Goal: Task Accomplishment & Management: Use online tool/utility

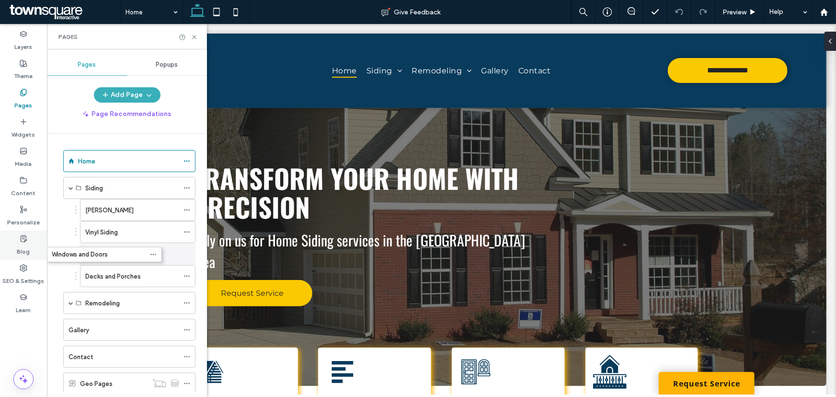
drag, startPoint x: 77, startPoint y: 254, endPoint x: 45, endPoint y: 252, distance: 32.2
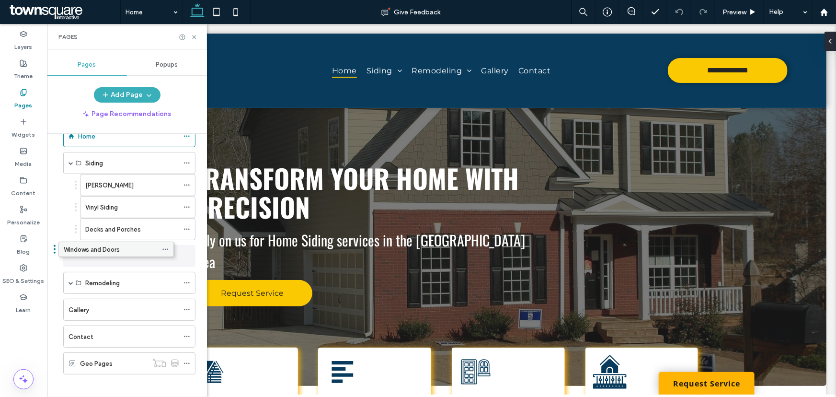
drag, startPoint x: 80, startPoint y: 224, endPoint x: 58, endPoint y: 244, distance: 29.2
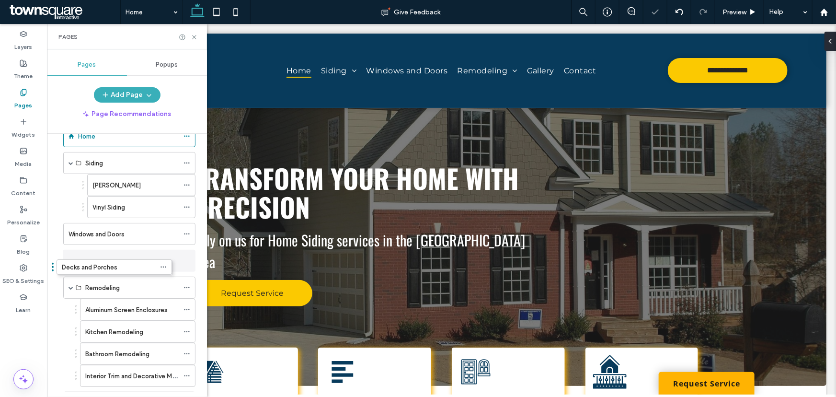
drag, startPoint x: 77, startPoint y: 226, endPoint x: 53, endPoint y: 263, distance: 44.1
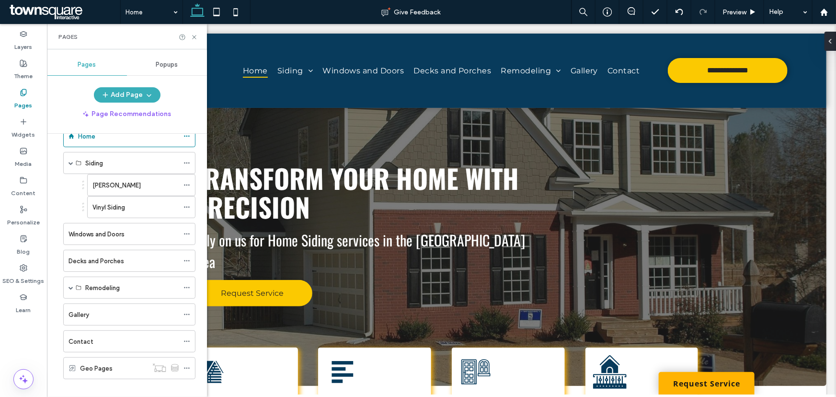
drag, startPoint x: 57, startPoint y: 287, endPoint x: 57, endPoint y: 237, distance: 50.3
click at [57, 237] on div "Home Siding [PERSON_NAME] Siding Vinyl Siding Windows and Doors Decks and Porch…" at bounding box center [127, 263] width 160 height 258
drag, startPoint x: 60, startPoint y: 287, endPoint x: 59, endPoint y: 223, distance: 64.2
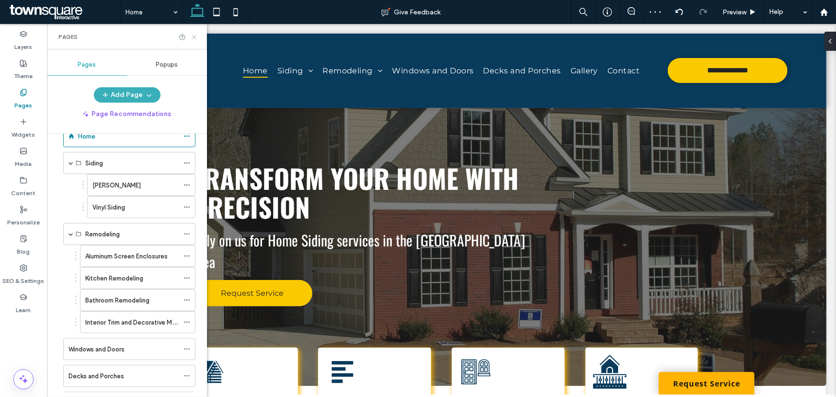
click at [196, 34] on icon at bounding box center [194, 37] width 7 height 7
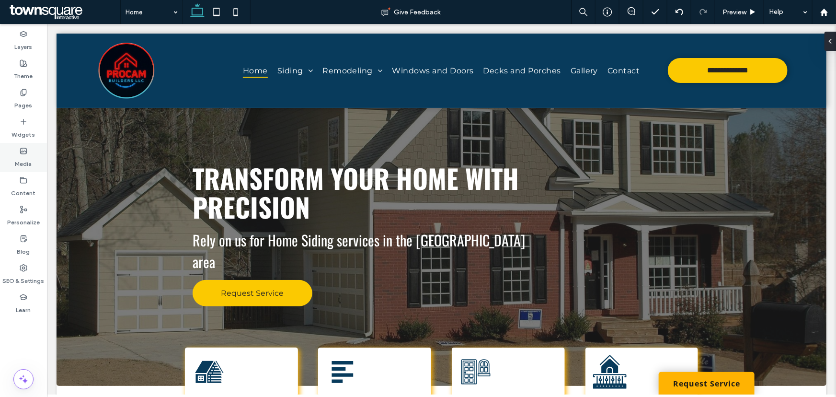
click at [23, 165] on label "Media" at bounding box center [23, 161] width 17 height 13
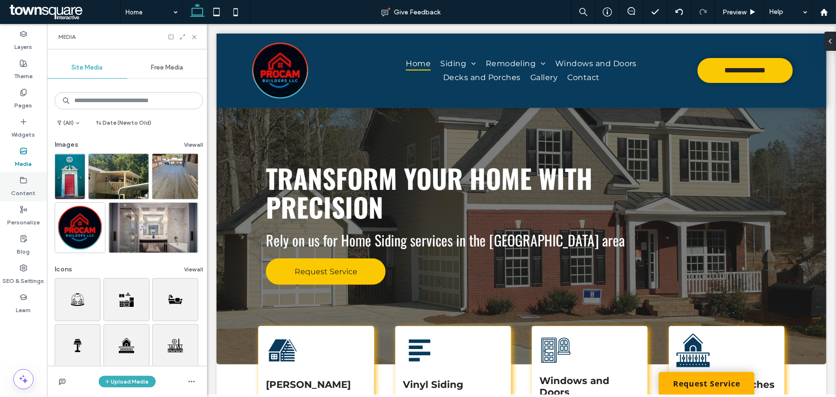
click at [33, 193] on label "Content" at bounding box center [23, 190] width 24 height 13
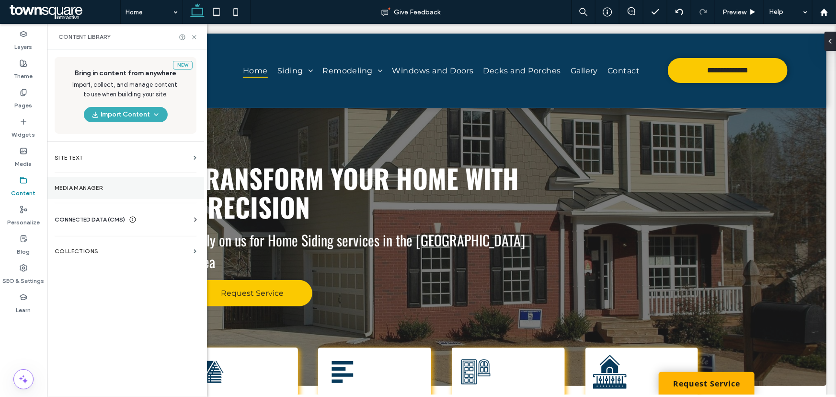
click at [74, 188] on label "Media Manager" at bounding box center [126, 187] width 142 height 7
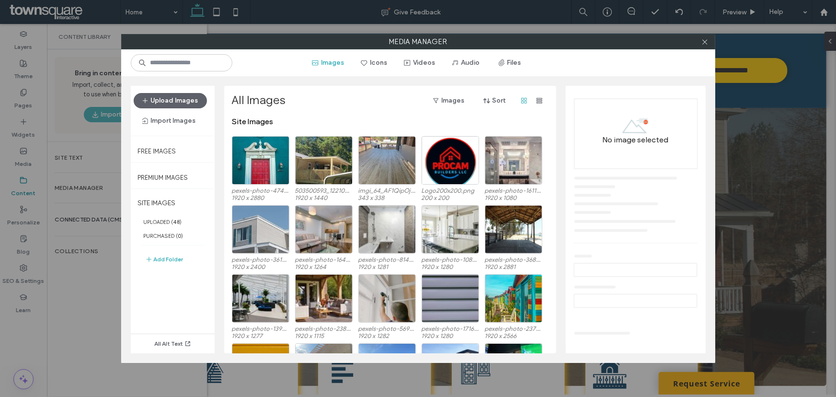
click at [64, 154] on div "Media Manager Images Icons Videos Audio Files Upload Images Import Images Free …" at bounding box center [418, 198] width 836 height 397
click at [706, 47] on span at bounding box center [704, 41] width 7 height 14
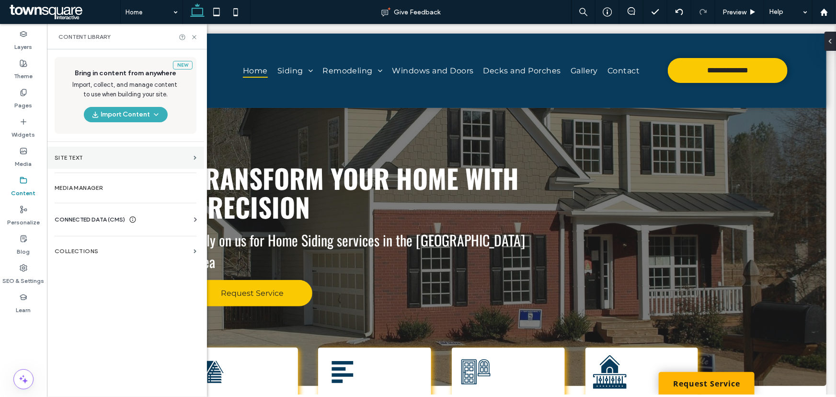
click at [111, 156] on label "Site Text" at bounding box center [122, 157] width 135 height 7
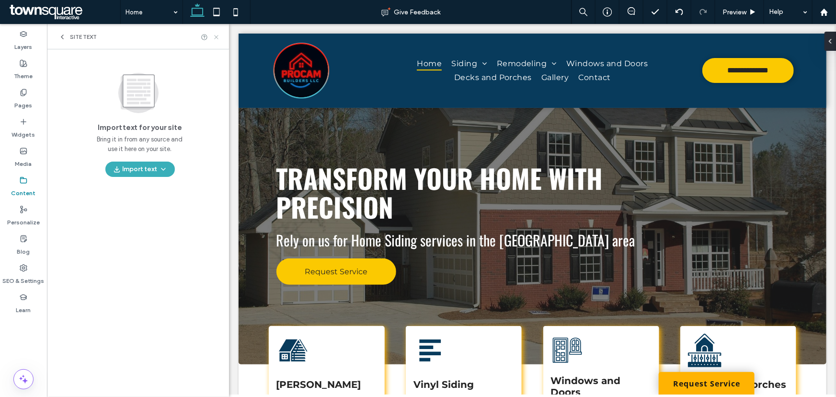
click at [216, 38] on icon at bounding box center [216, 37] width 7 height 7
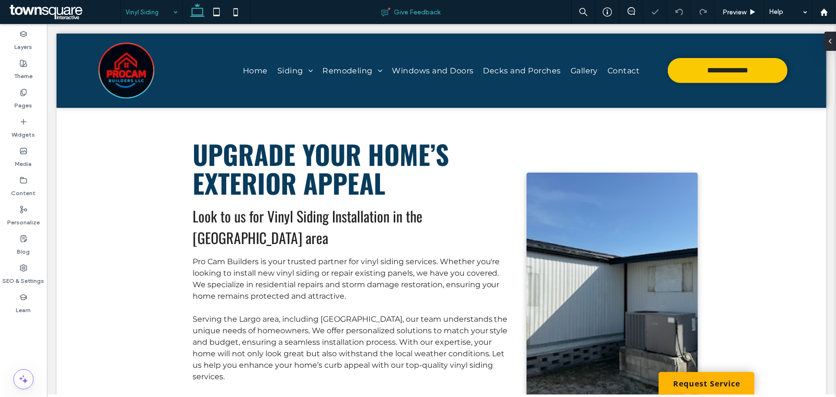
scroll to position [87, 0]
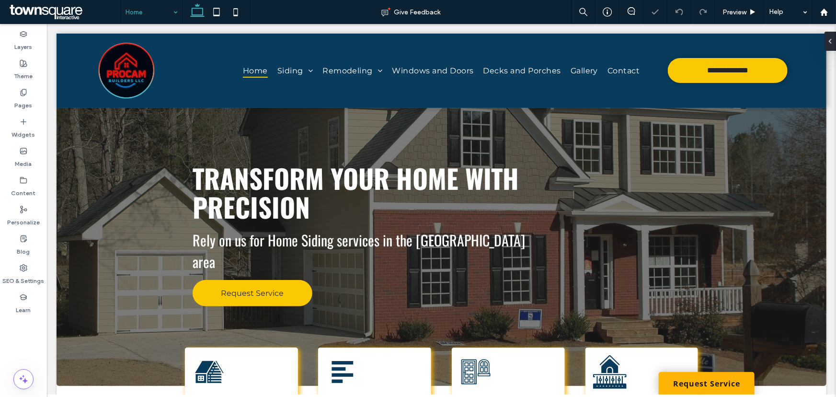
scroll to position [609, 0]
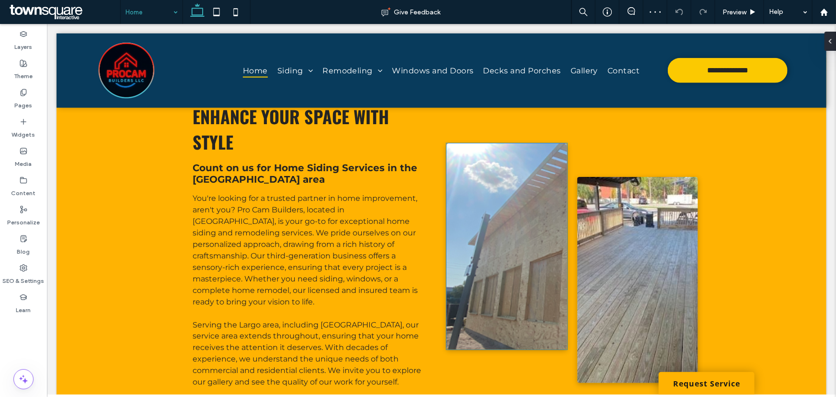
click at [483, 223] on img at bounding box center [506, 246] width 121 height 206
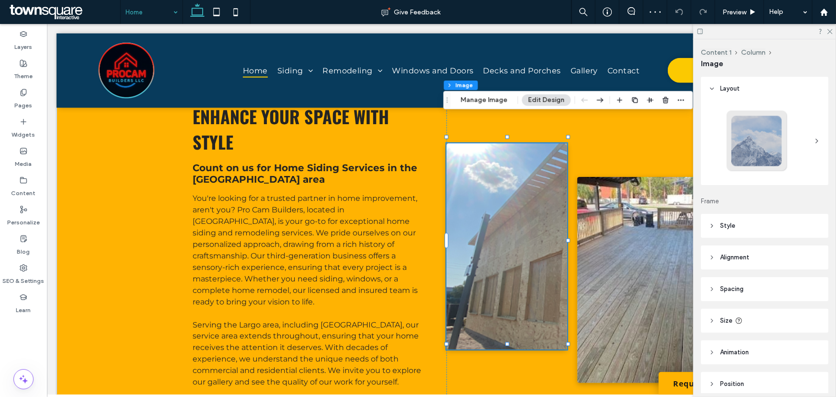
type input "*"
click at [494, 99] on button "Manage Image" at bounding box center [484, 99] width 59 height 11
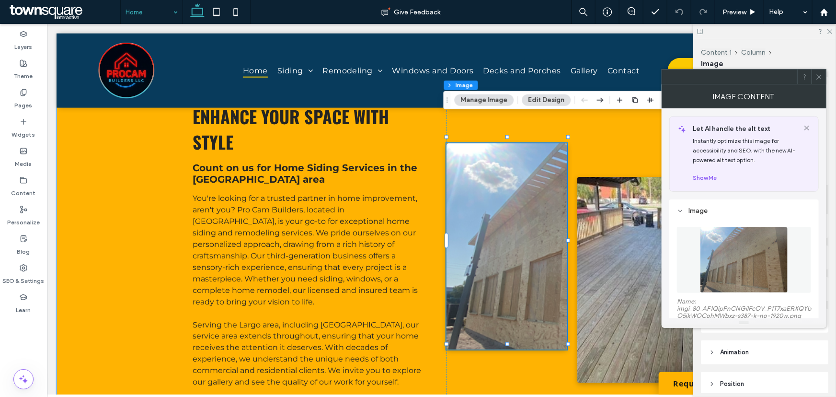
click at [77, 229] on div "Enhance Your Space with Style Count on us for Home Siding Services in the [GEOG…" at bounding box center [441, 272] width 770 height 430
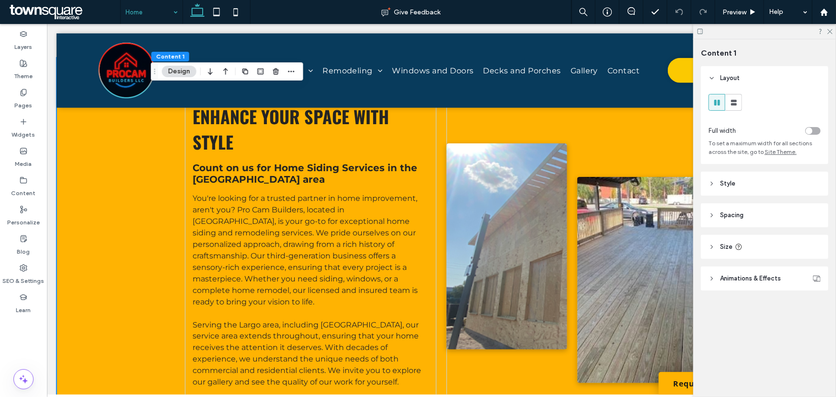
click at [810, 128] on div "toggle" at bounding box center [809, 130] width 7 height 7
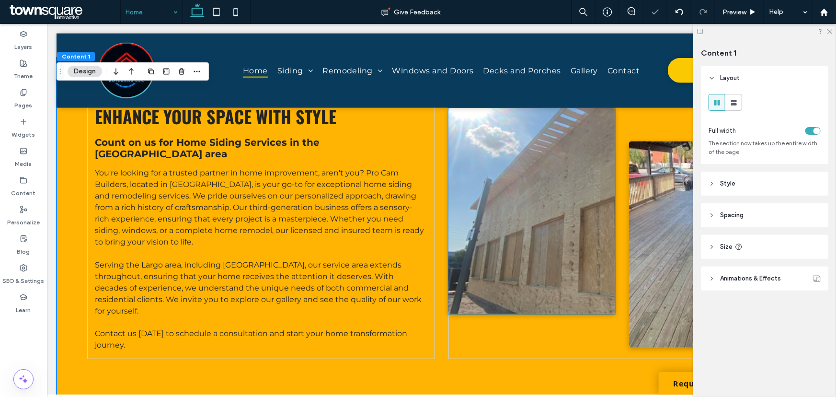
click at [546, 215] on img at bounding box center [531, 210] width 167 height 206
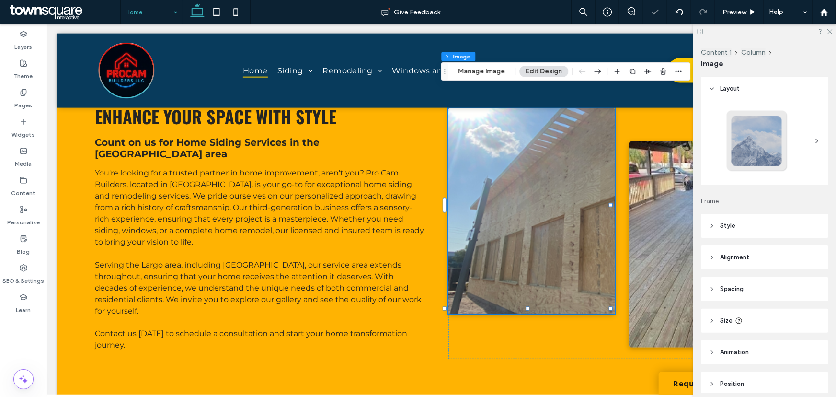
type input "*"
click at [491, 74] on button "Manage Image" at bounding box center [481, 71] width 59 height 11
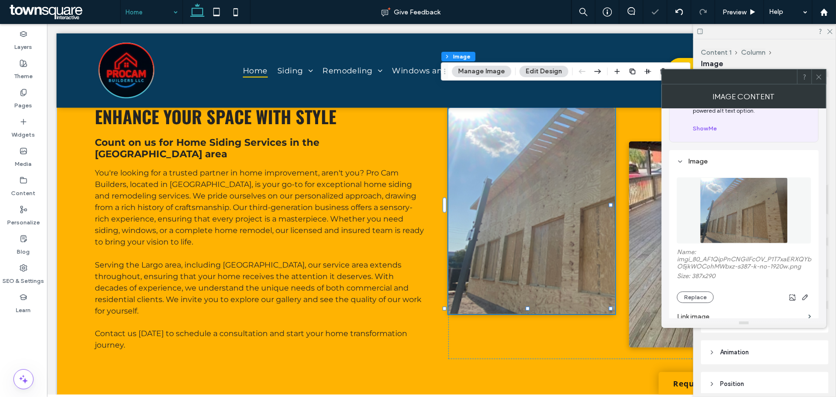
scroll to position [174, 0]
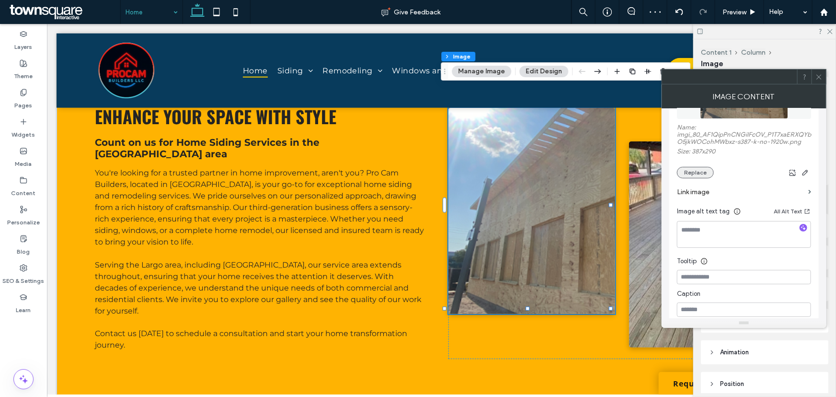
click at [686, 176] on button "Replace" at bounding box center [695, 172] width 37 height 11
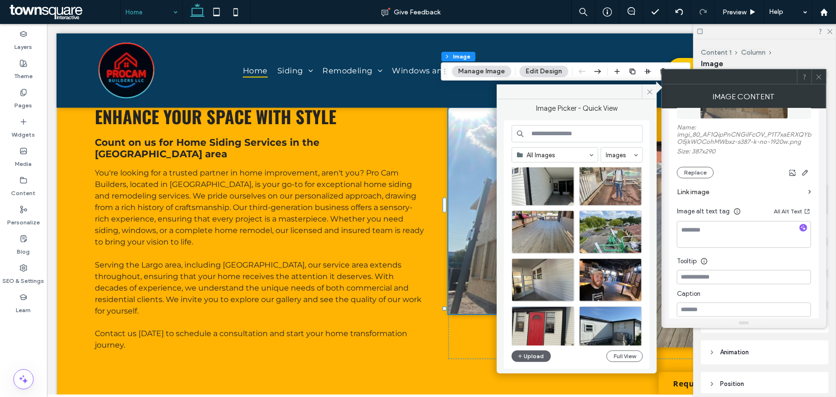
scroll to position [628, 0]
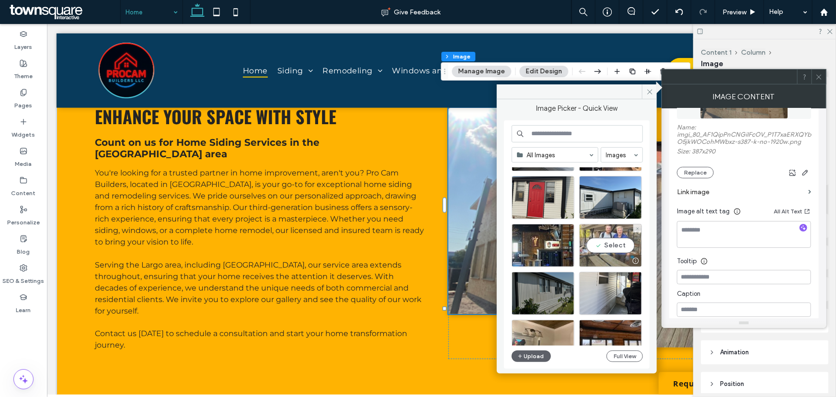
click at [606, 247] on div "Select" at bounding box center [610, 245] width 63 height 43
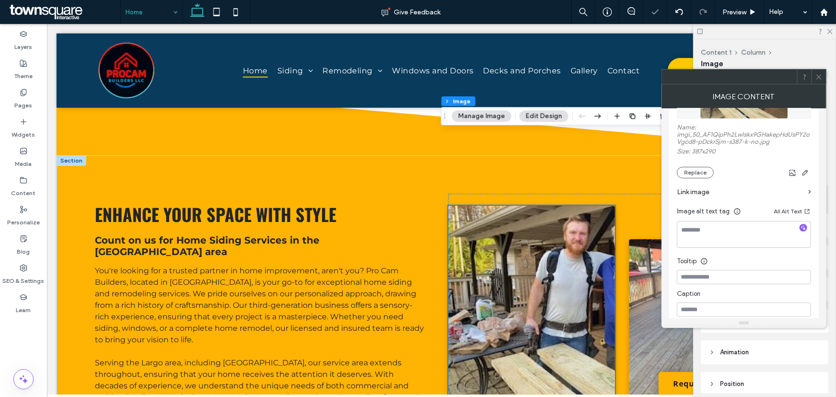
scroll to position [479, 0]
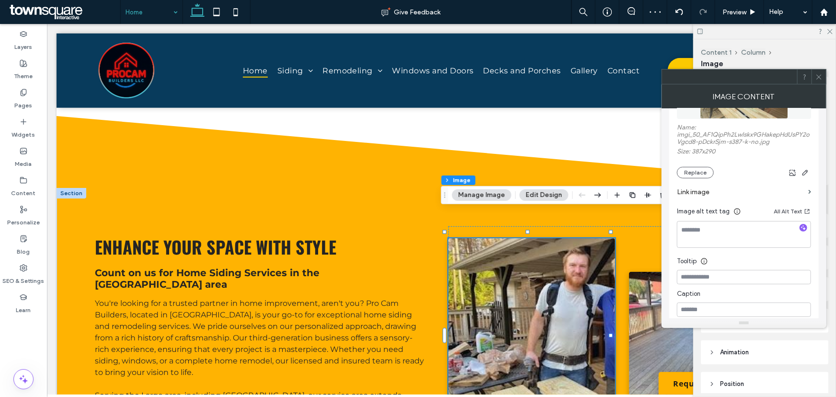
click at [489, 195] on button "Manage Image" at bounding box center [481, 194] width 59 height 11
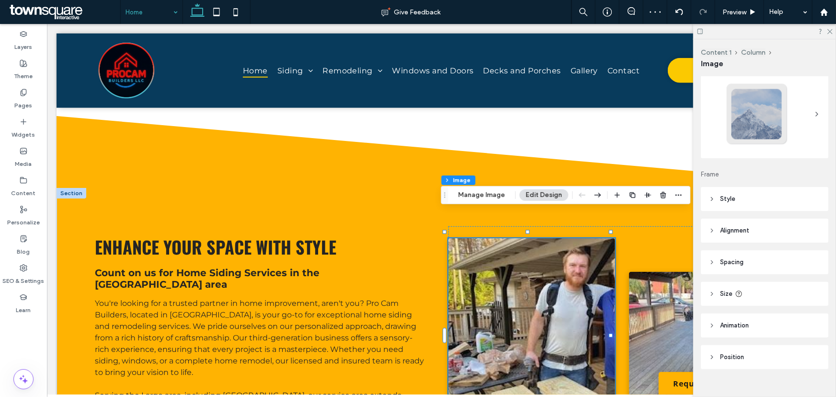
scroll to position [41, 0]
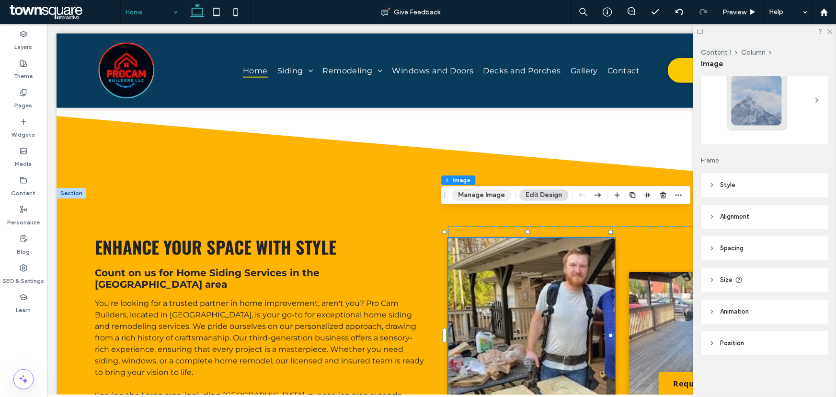
click at [497, 196] on button "Manage Image" at bounding box center [481, 194] width 59 height 11
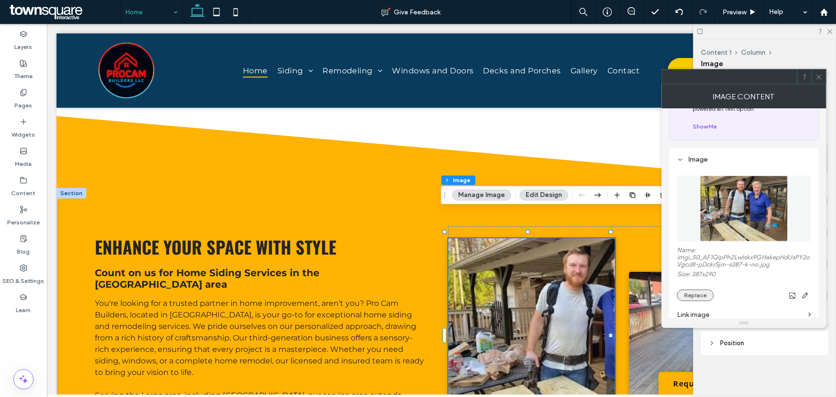
scroll to position [64, 0]
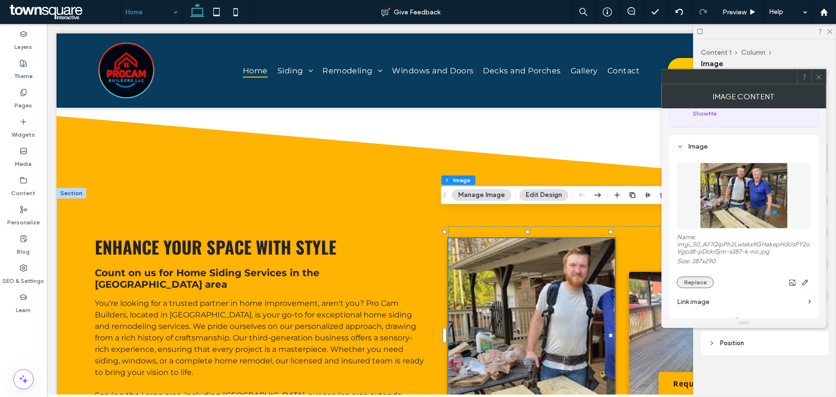
click at [690, 284] on button "Replace" at bounding box center [695, 281] width 37 height 11
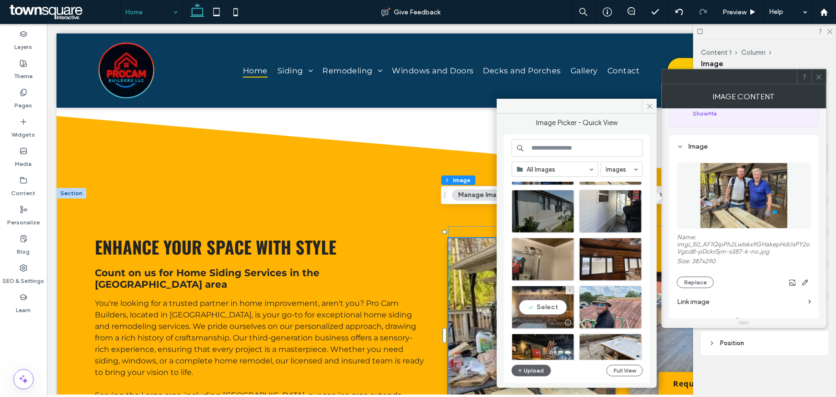
scroll to position [768, 0]
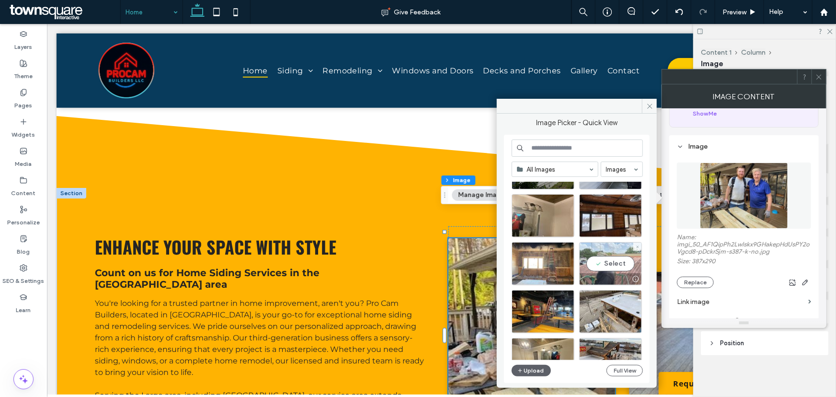
click at [605, 263] on div "Select" at bounding box center [610, 263] width 63 height 43
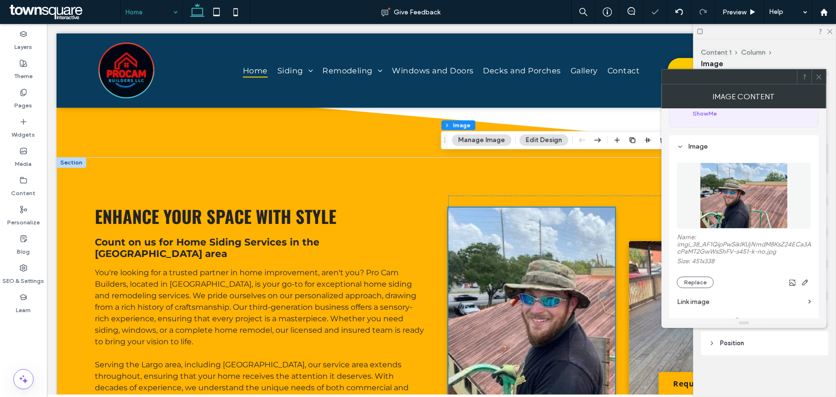
scroll to position [566, 0]
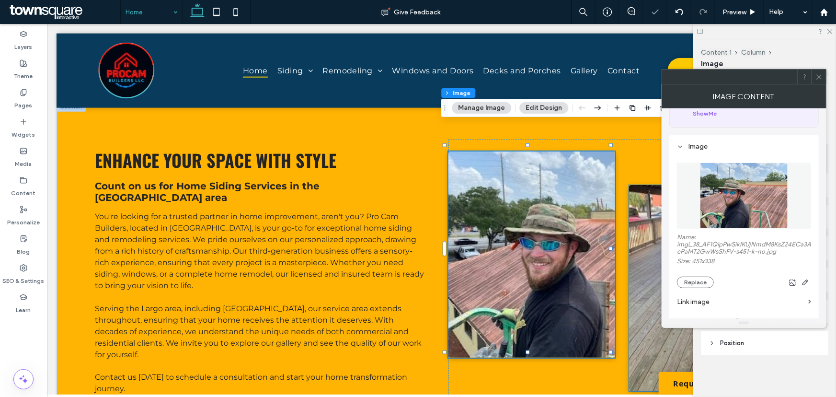
click at [647, 277] on img at bounding box center [711, 287] width 167 height 206
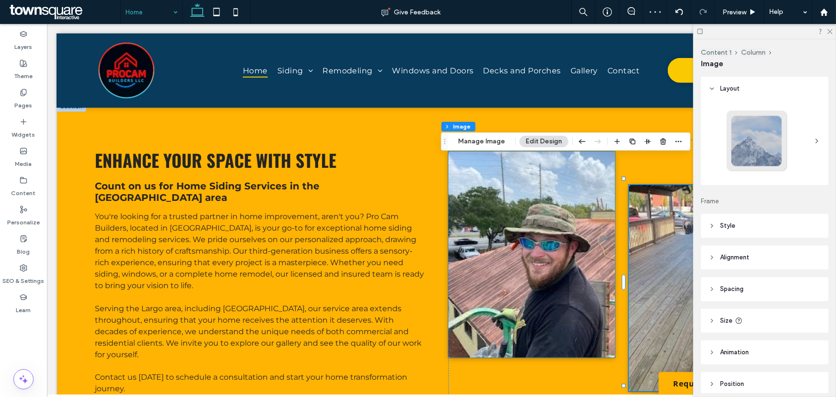
type input "*"
click at [507, 214] on img at bounding box center [531, 254] width 167 height 206
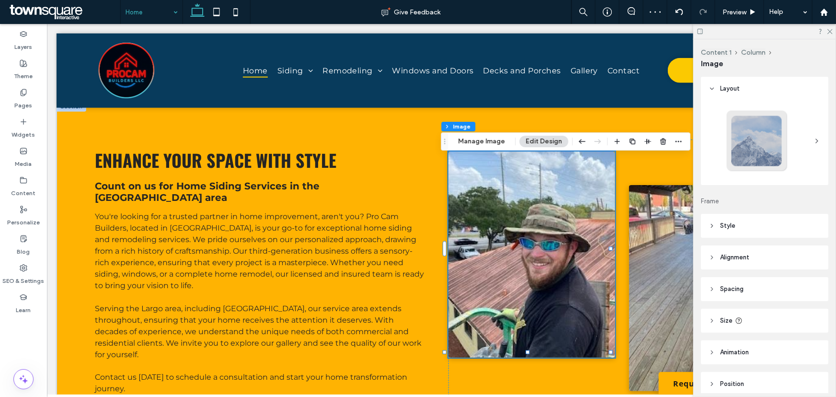
click at [474, 151] on div at bounding box center [531, 254] width 167 height 206
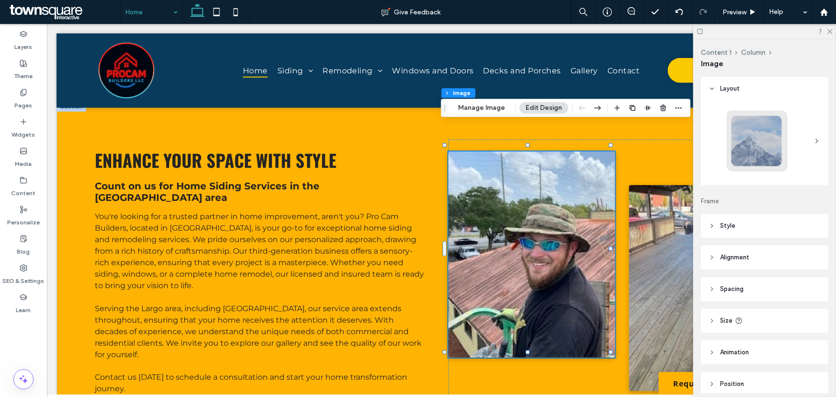
type input "*"
drag, startPoint x: 488, startPoint y: 112, endPoint x: 485, endPoint y: 231, distance: 119.8
click at [488, 112] on button "Manage Image" at bounding box center [481, 107] width 59 height 11
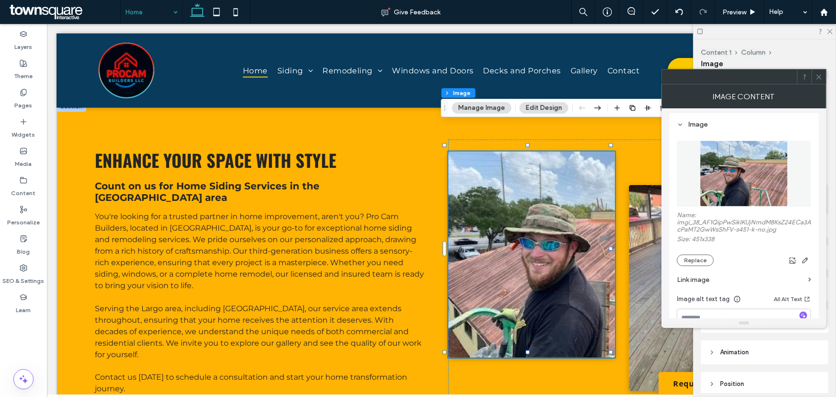
scroll to position [87, 0]
click at [708, 265] on button "Replace" at bounding box center [695, 259] width 37 height 11
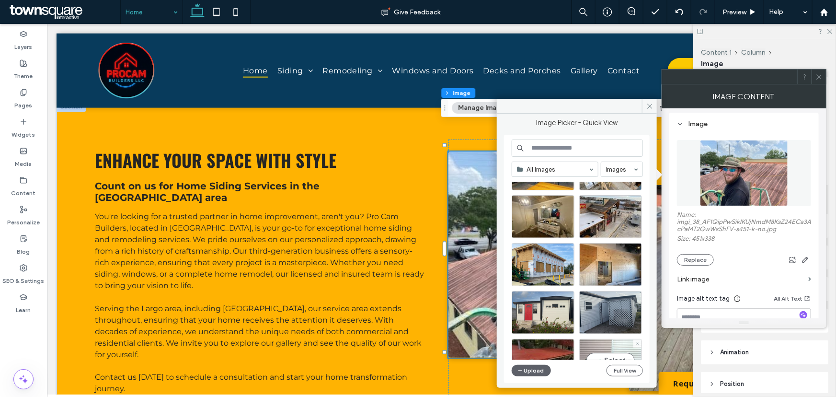
scroll to position [899, 0]
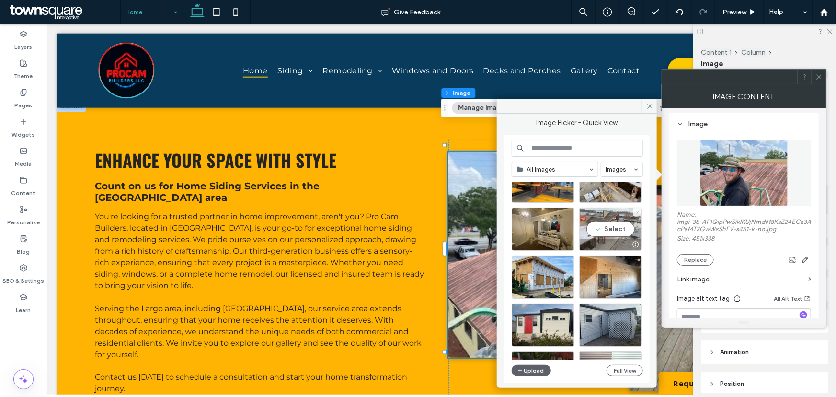
click at [629, 228] on div "Select" at bounding box center [610, 228] width 63 height 43
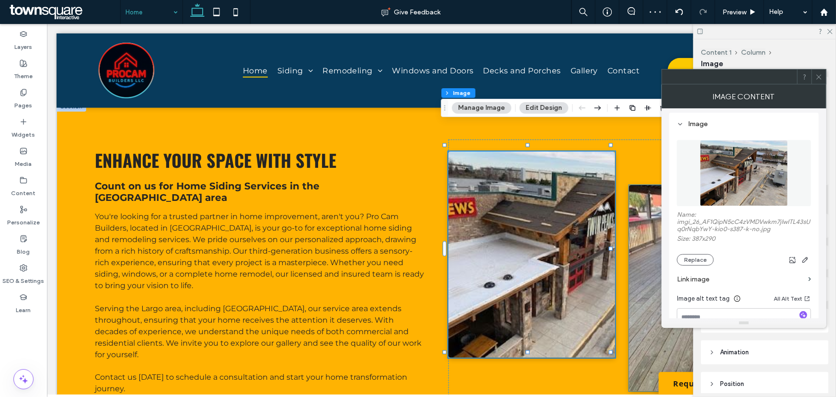
click at [637, 291] on img at bounding box center [711, 287] width 167 height 206
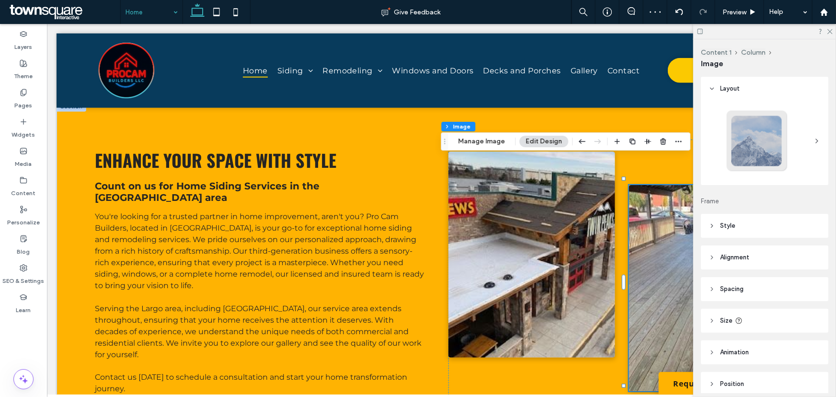
type input "*"
click at [828, 31] on icon at bounding box center [829, 31] width 6 height 6
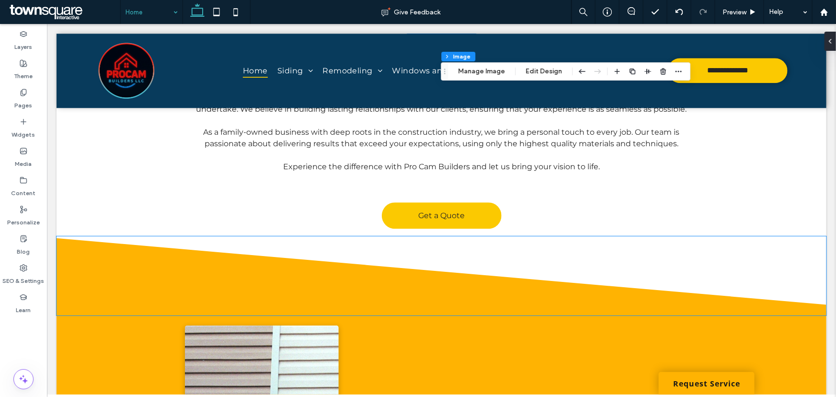
scroll to position [1350, 0]
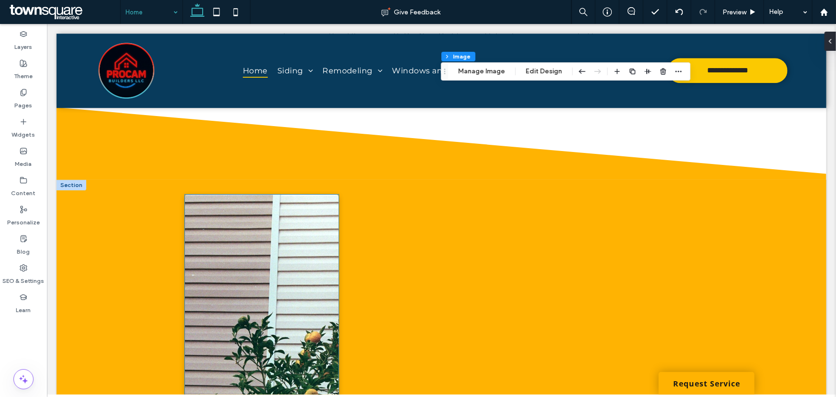
click at [307, 281] on img at bounding box center [261, 349] width 154 height 311
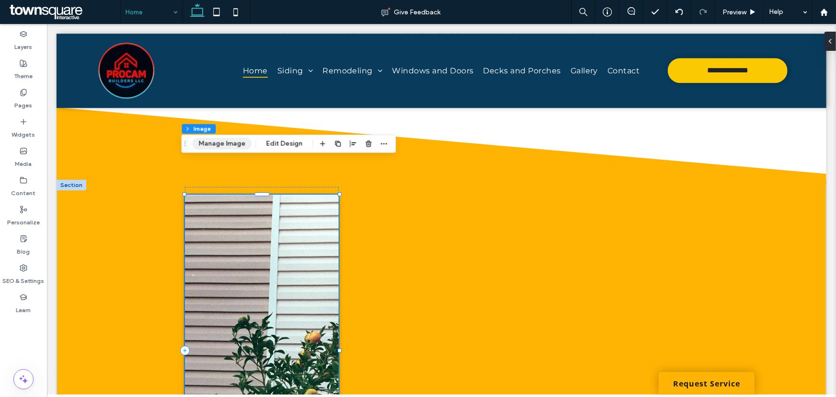
click at [219, 148] on button "Manage Image" at bounding box center [222, 143] width 59 height 11
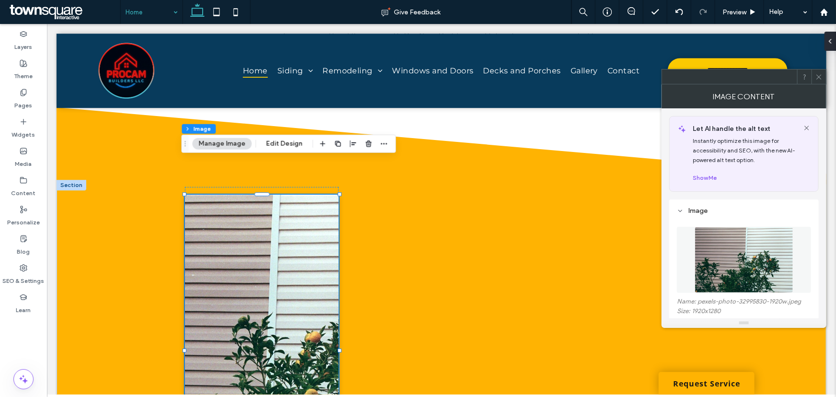
scroll to position [43, 0]
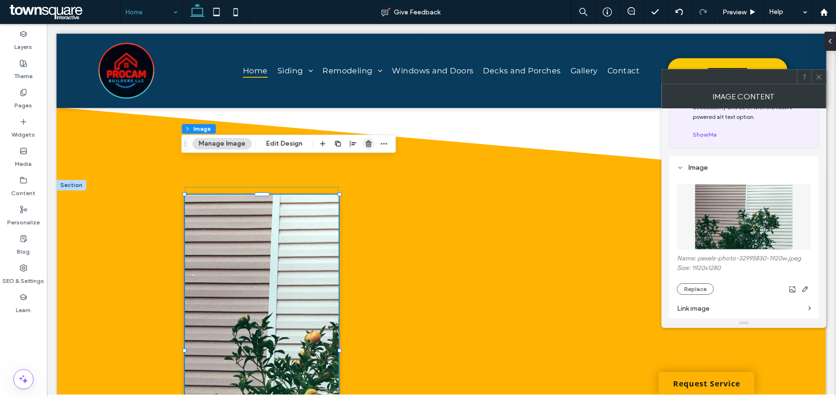
click at [368, 145] on icon "button" at bounding box center [369, 144] width 8 height 8
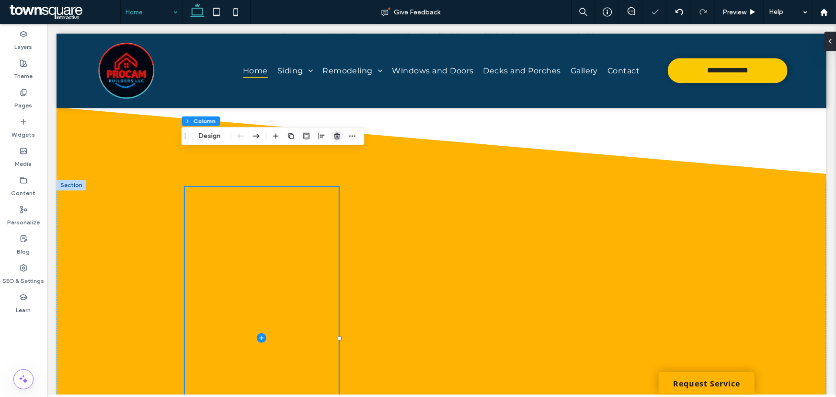
click at [341, 135] on span "button" at bounding box center [336, 135] width 11 height 11
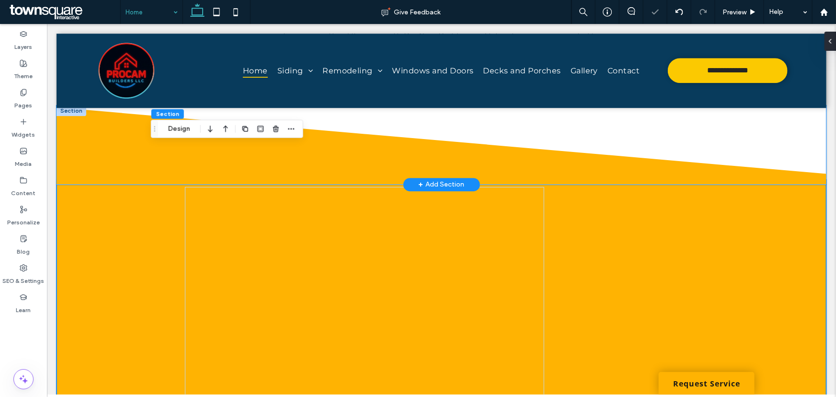
type input "***"
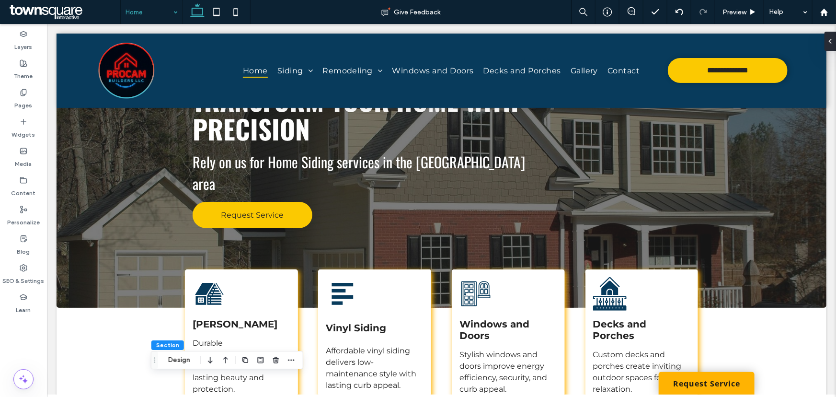
scroll to position [0, 0]
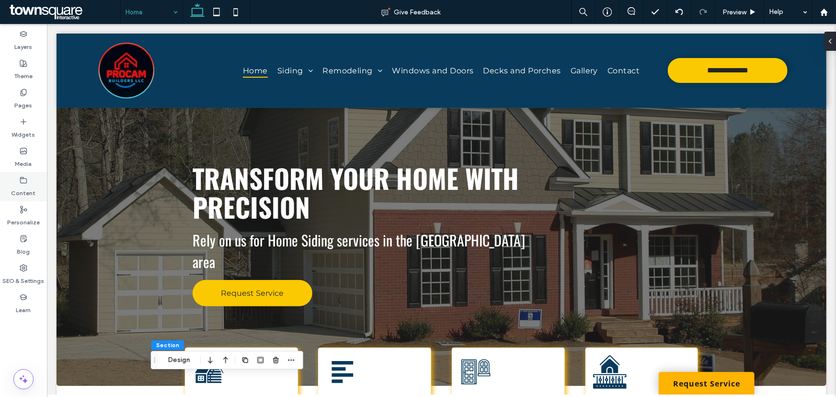
click at [29, 186] on label "Content" at bounding box center [23, 190] width 24 height 13
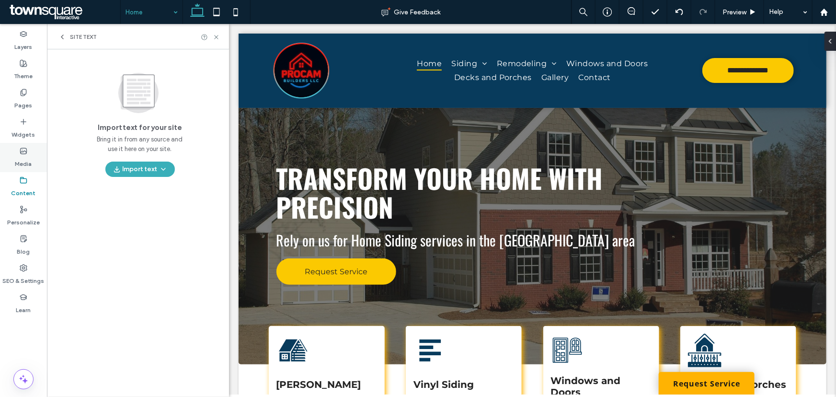
click at [25, 156] on label "Media" at bounding box center [23, 161] width 17 height 13
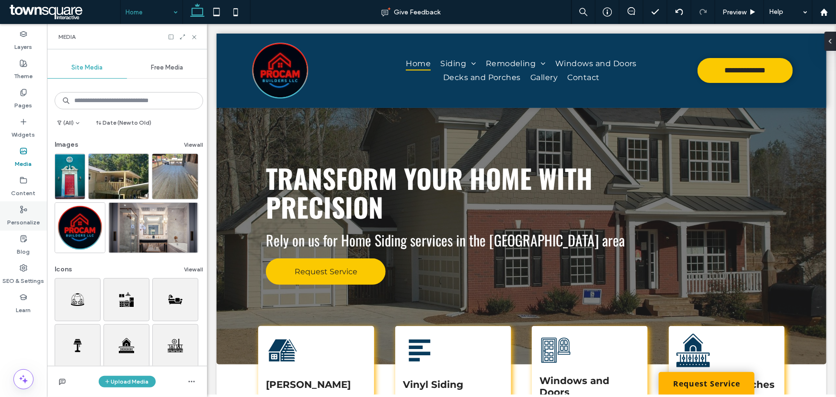
click at [25, 203] on div "Personalize" at bounding box center [23, 215] width 47 height 29
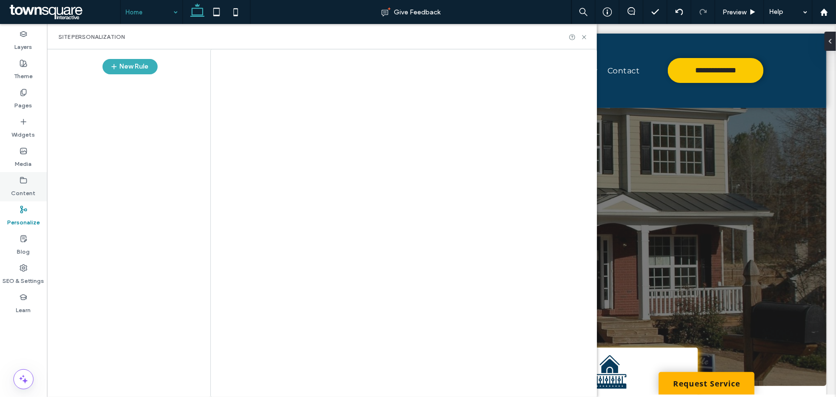
click at [24, 188] on label "Content" at bounding box center [23, 190] width 24 height 13
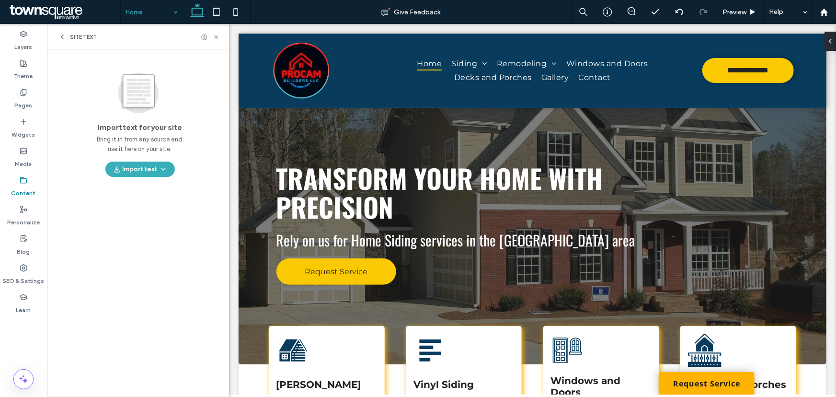
click at [61, 40] on icon at bounding box center [62, 37] width 8 height 8
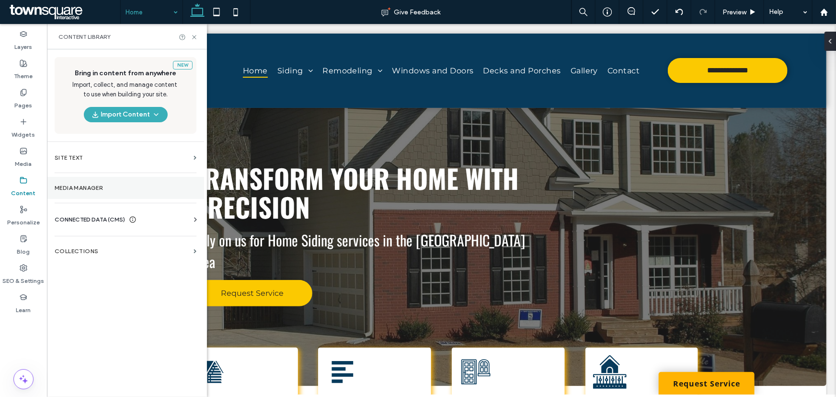
click at [136, 192] on section "Media Manager" at bounding box center [125, 188] width 157 height 22
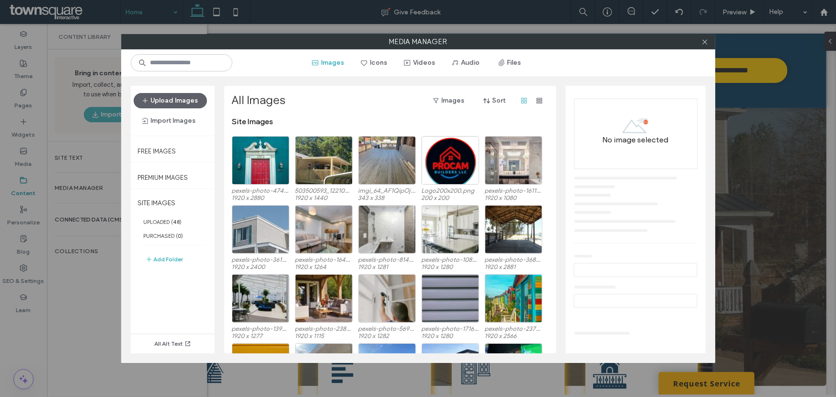
click at [96, 205] on div "Media Manager Images Icons Videos Audio Files Upload Images Import Images Free …" at bounding box center [418, 198] width 836 height 397
click at [705, 42] on use at bounding box center [704, 41] width 5 height 5
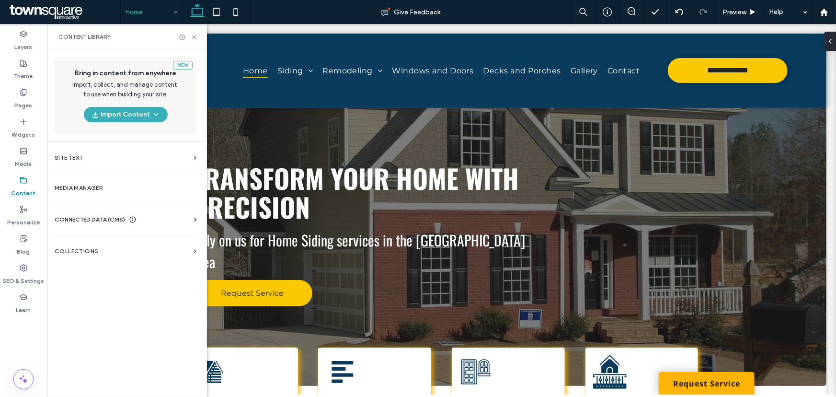
click at [161, 223] on div "CONNECTED DATA (CMS)" at bounding box center [128, 220] width 146 height 10
click at [105, 235] on section "Business Info" at bounding box center [128, 243] width 146 height 22
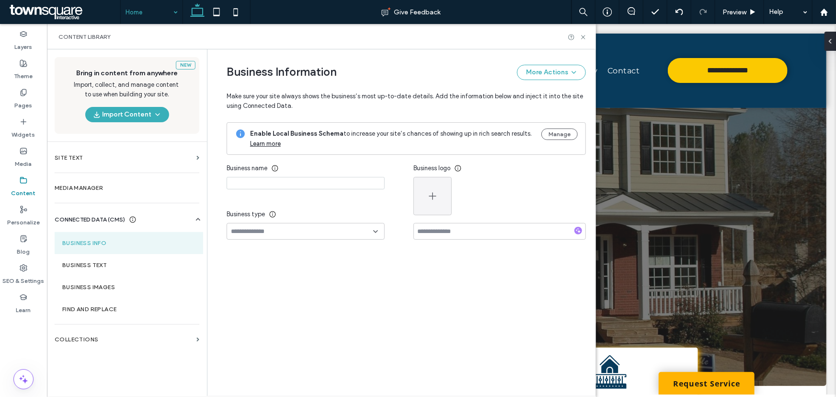
type input "**********"
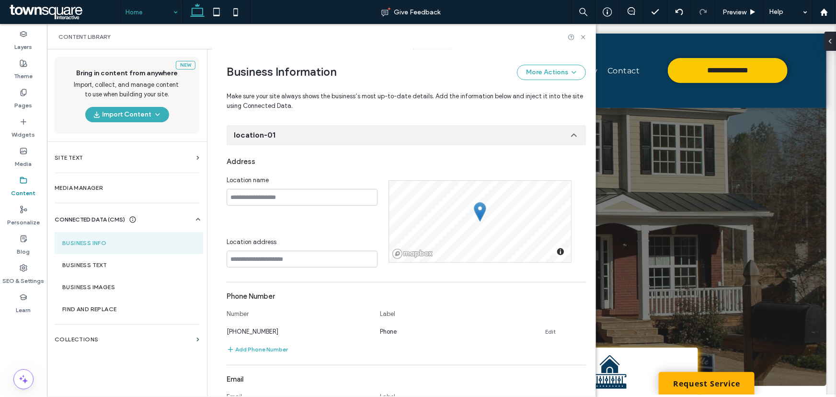
scroll to position [81, 0]
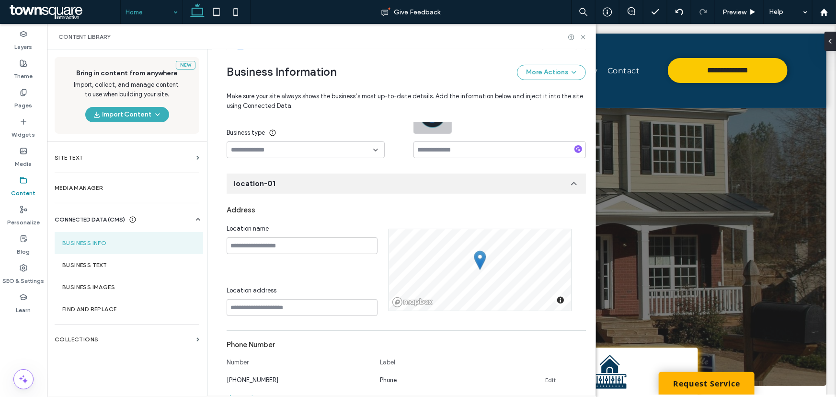
click at [440, 109] on icon "button" at bounding box center [442, 105] width 8 height 8
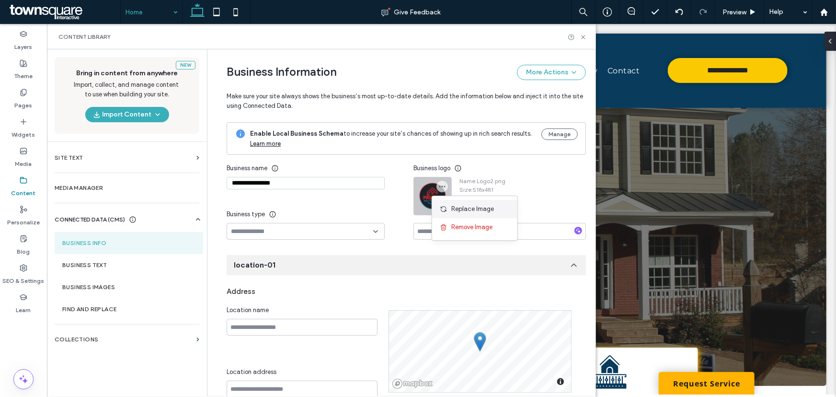
click at [443, 206] on icon at bounding box center [444, 209] width 8 height 8
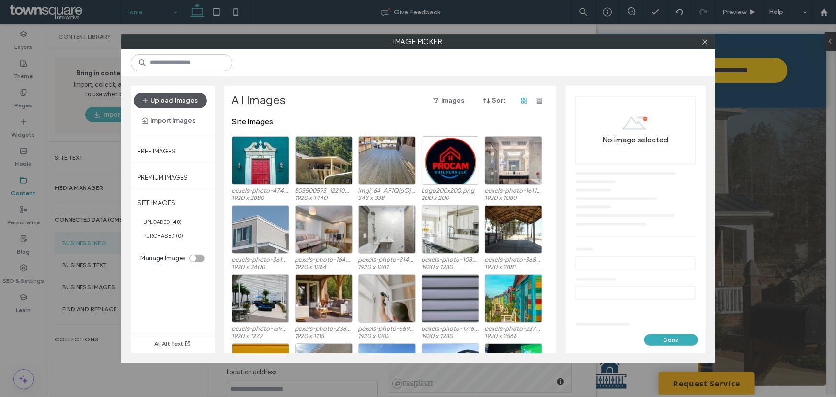
click at [182, 100] on button "Upload Images" at bounding box center [170, 100] width 73 height 15
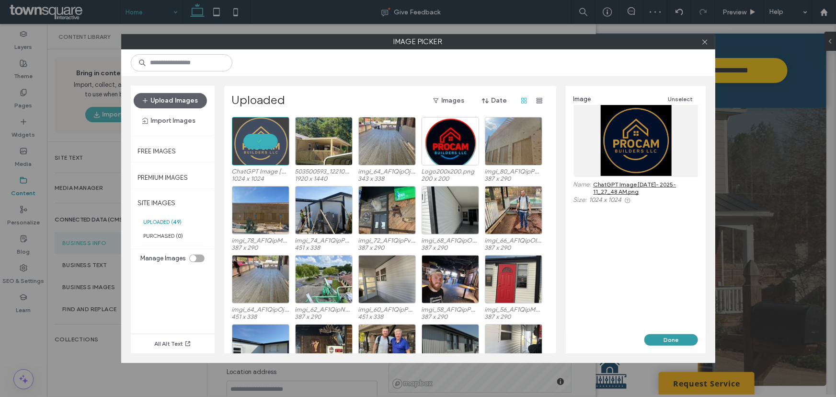
click at [687, 339] on button "Done" at bounding box center [671, 339] width 54 height 11
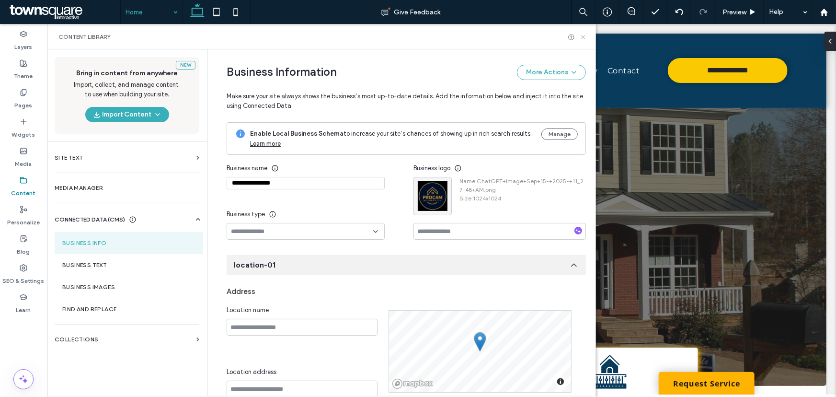
click at [585, 38] on icon at bounding box center [583, 37] width 7 height 7
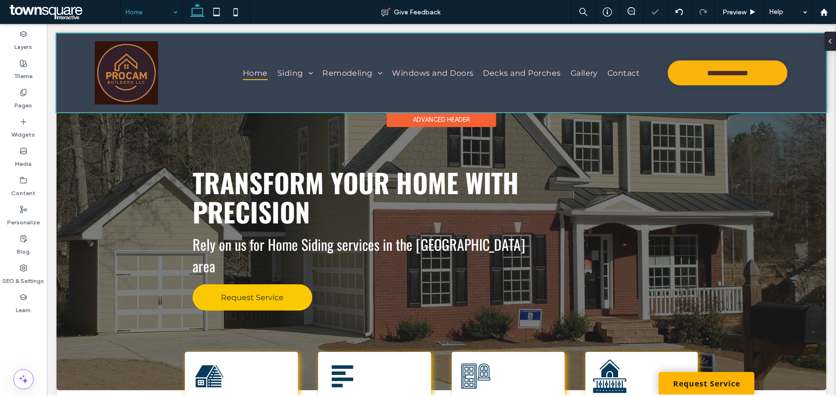
click at [134, 64] on div at bounding box center [441, 72] width 770 height 79
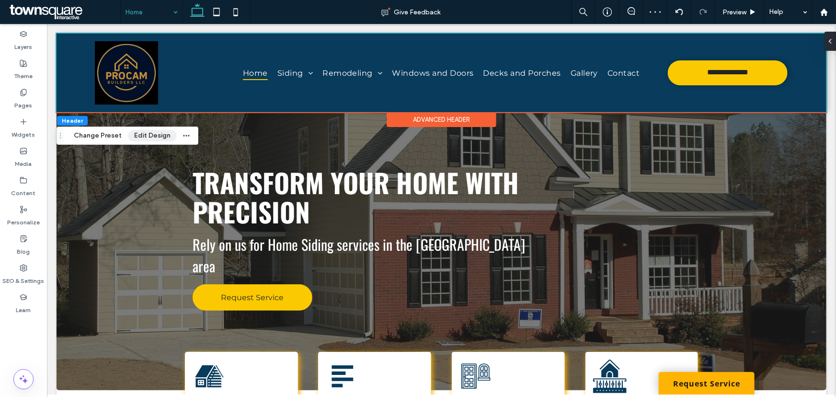
drag, startPoint x: 151, startPoint y: 139, endPoint x: 245, endPoint y: 114, distance: 97.5
click at [151, 139] on button "Edit Design" at bounding box center [152, 135] width 49 height 11
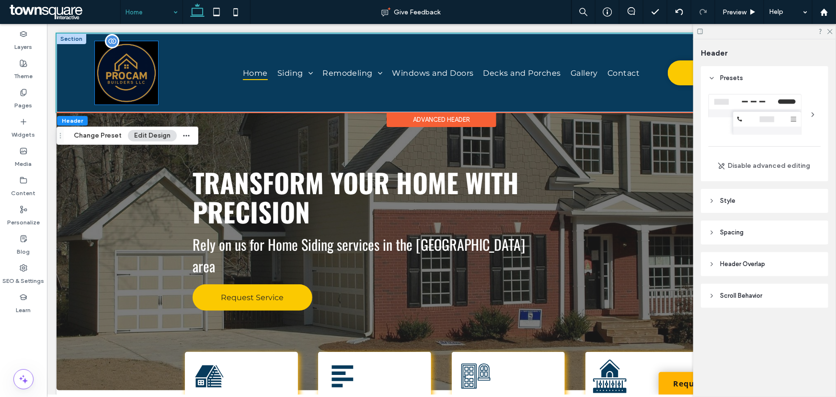
click at [113, 77] on img at bounding box center [125, 72] width 63 height 63
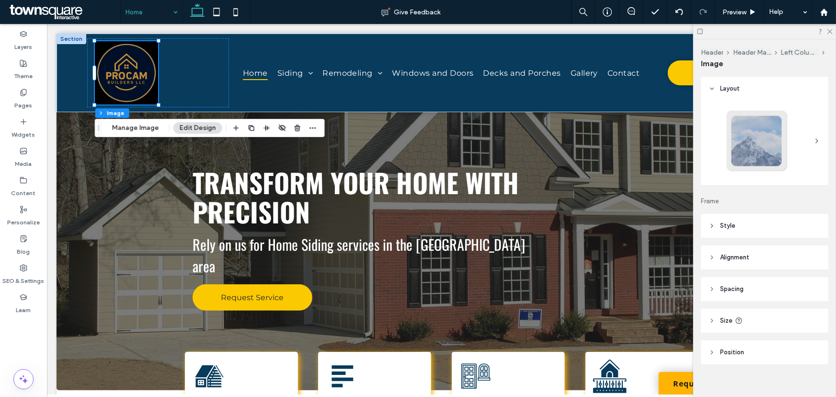
click at [199, 127] on button "Edit Design" at bounding box center [197, 127] width 49 height 11
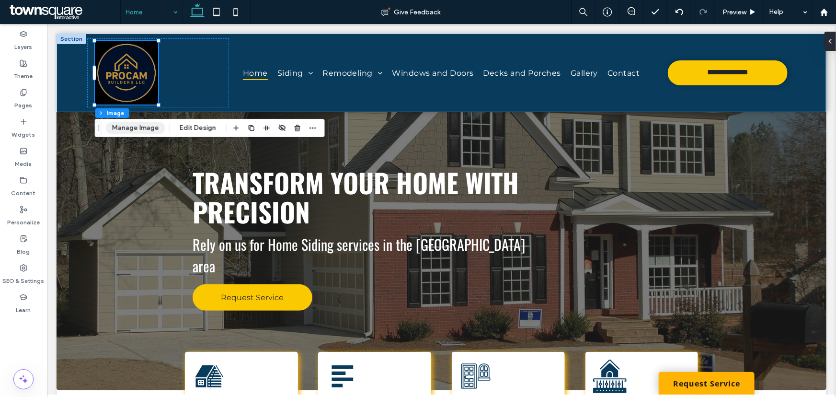
click at [152, 127] on button "Manage Image" at bounding box center [135, 127] width 59 height 11
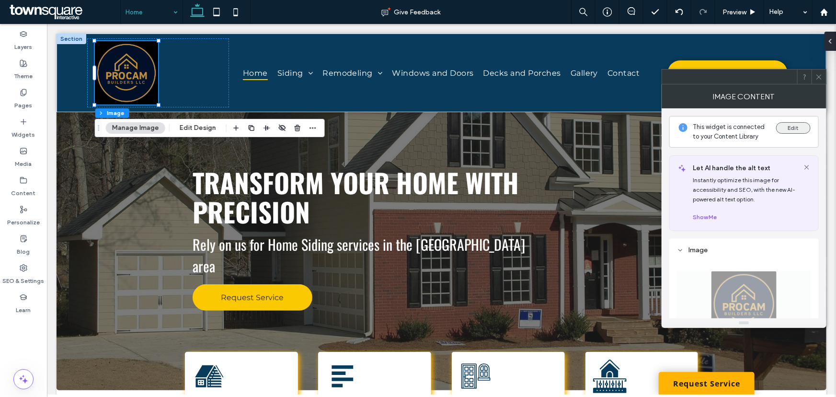
click at [801, 126] on button "Edit" at bounding box center [793, 127] width 34 height 11
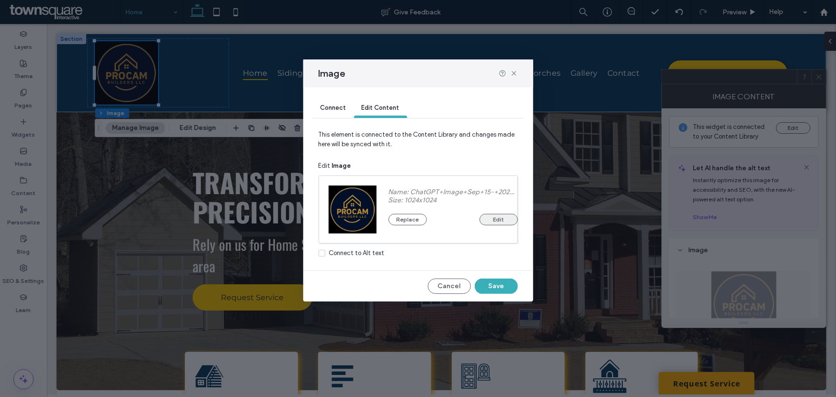
click at [503, 214] on button "Edit" at bounding box center [498, 219] width 38 height 11
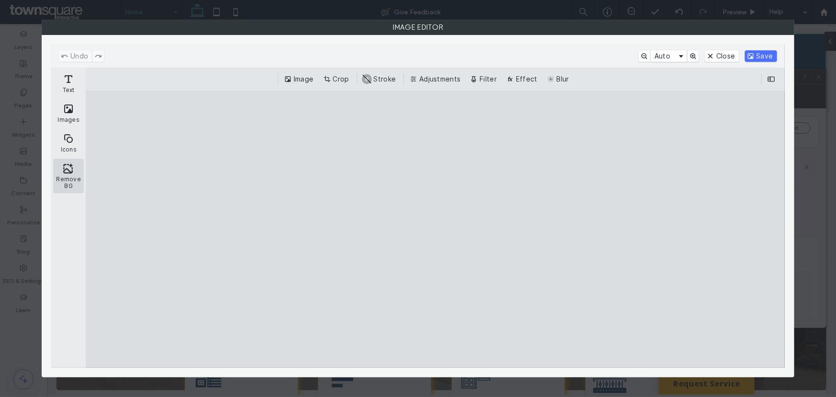
click at [61, 181] on button "Remove BG" at bounding box center [68, 176] width 31 height 34
click at [768, 57] on button "Save" at bounding box center [761, 55] width 32 height 11
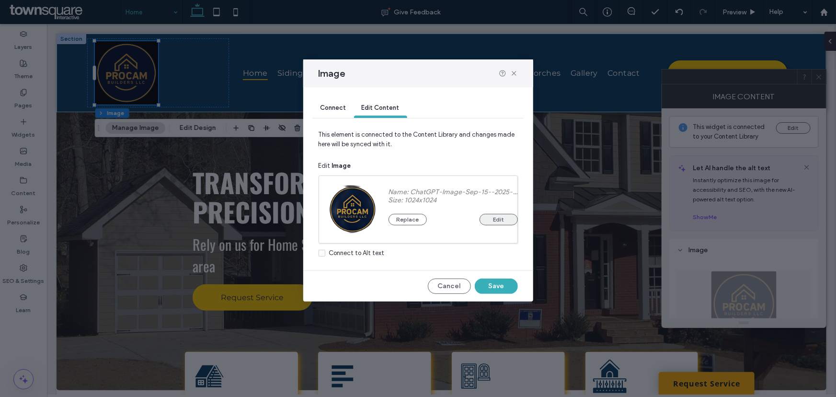
click at [497, 219] on button "Edit" at bounding box center [498, 219] width 38 height 11
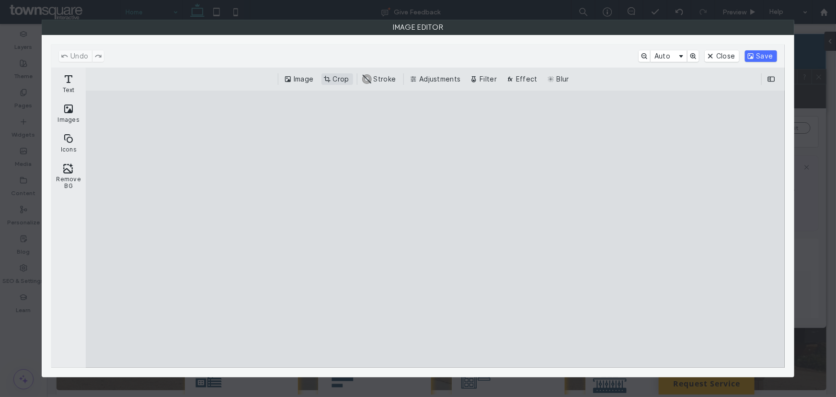
click at [332, 75] on button "Crop" at bounding box center [337, 78] width 32 height 11
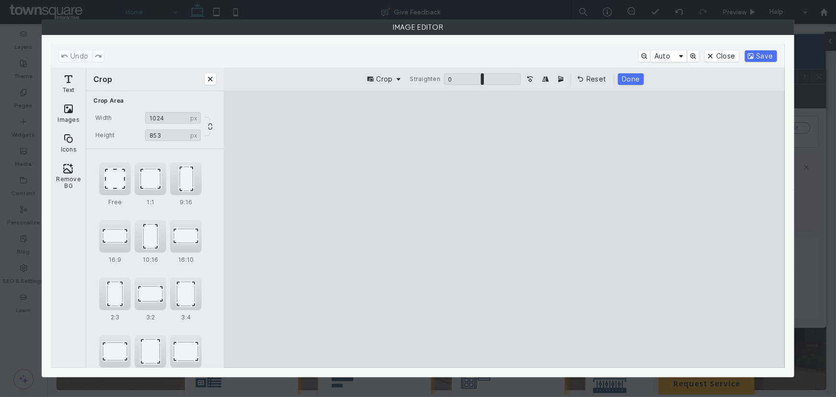
type input "***"
drag, startPoint x: 507, startPoint y: 119, endPoint x: 510, endPoint y: 158, distance: 38.9
click at [504, 229] on cesdk-canvas "Editor canvas" at bounding box center [504, 229] width 0 height 0
type input "****"
type input "***"
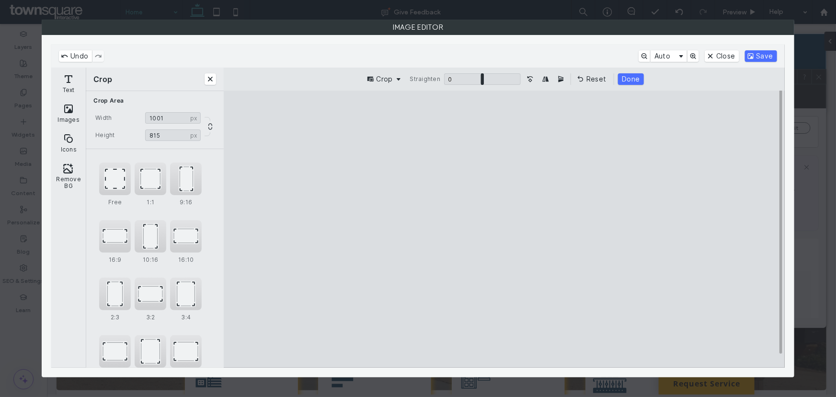
type input "****"
type input "***"
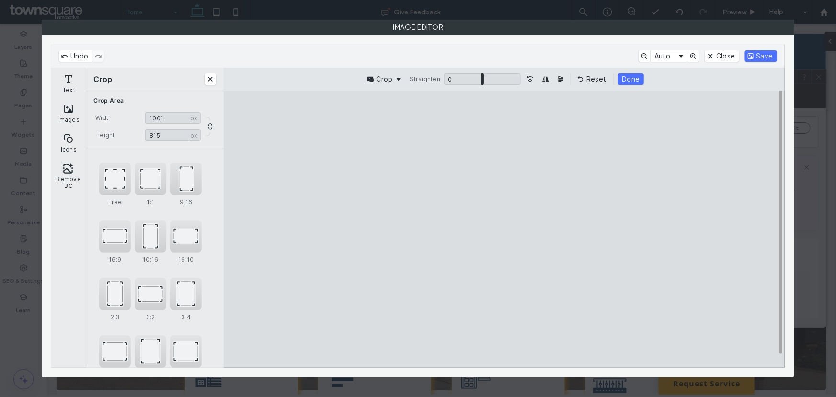
type input "***"
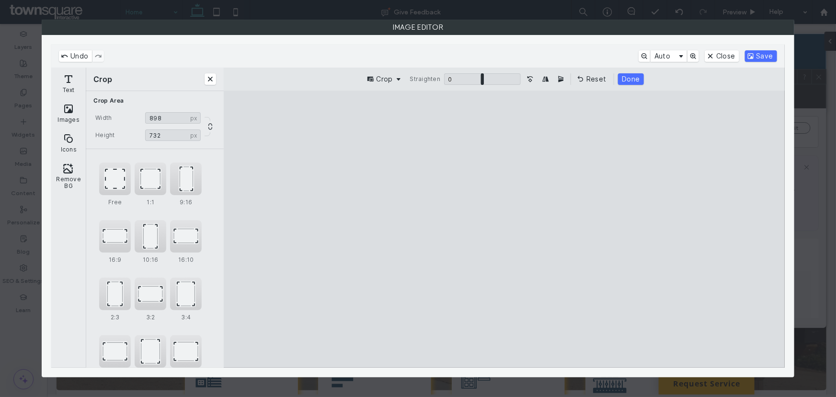
type input "***"
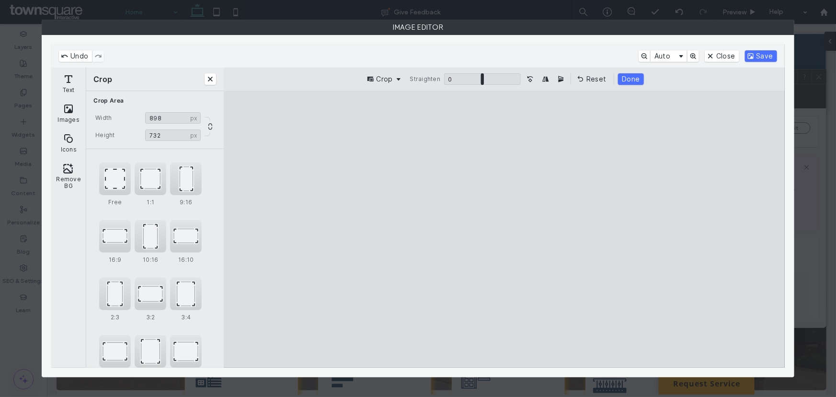
type input "***"
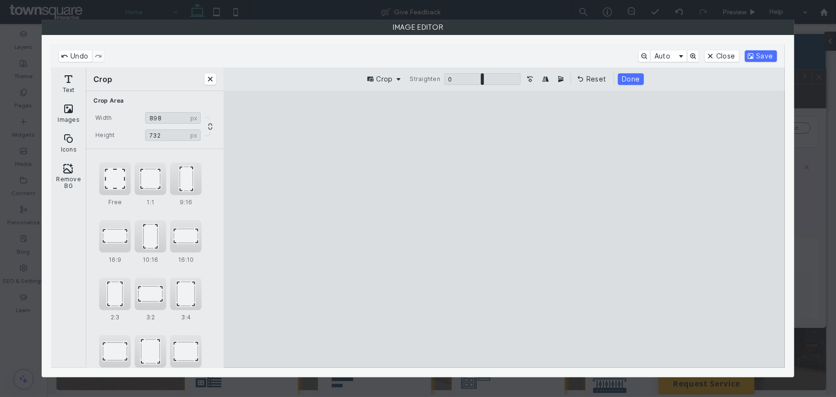
type input "***"
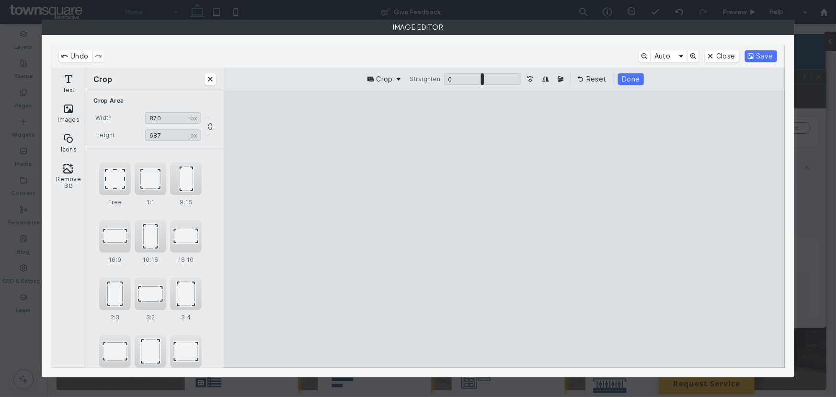
type input "***"
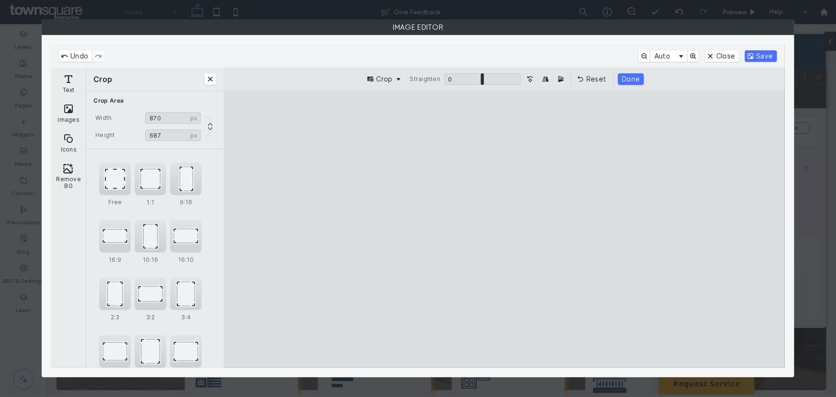
type input "***"
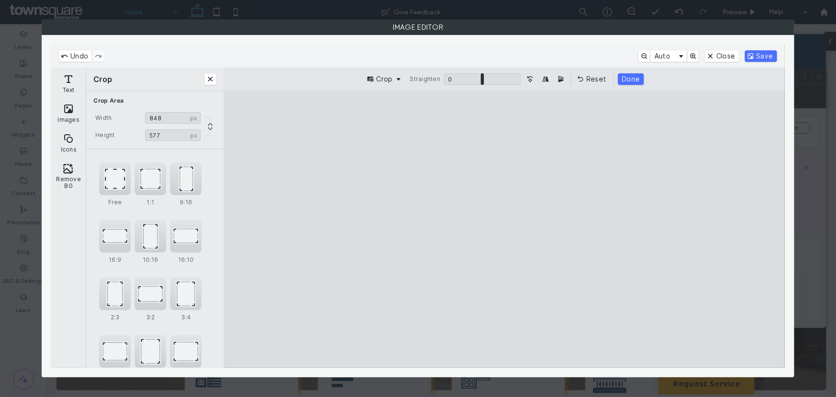
type input "***"
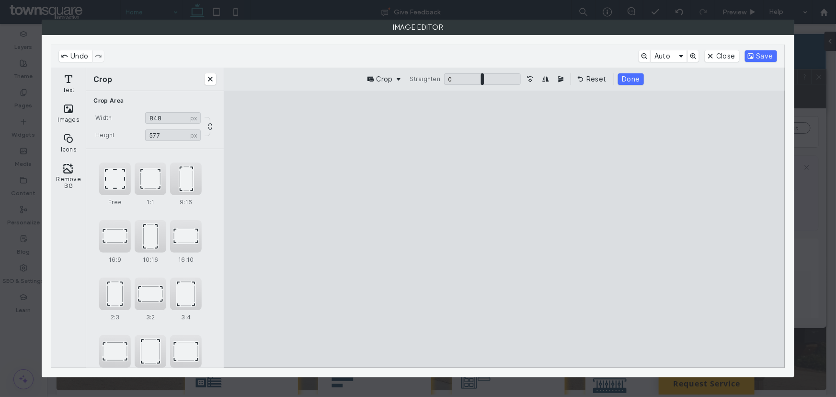
type input "***"
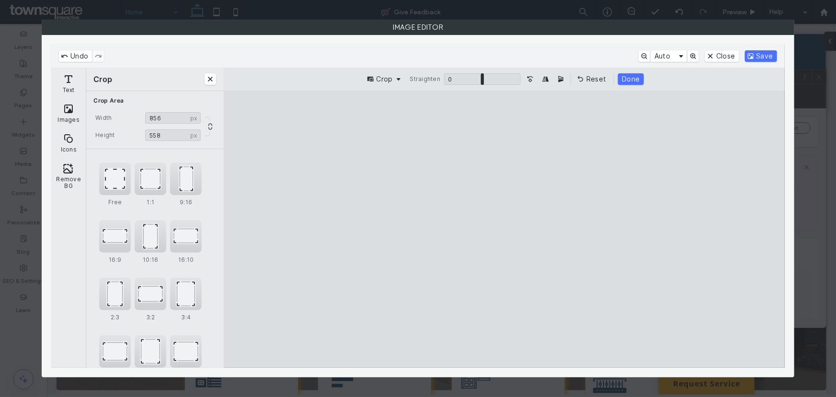
type input "***"
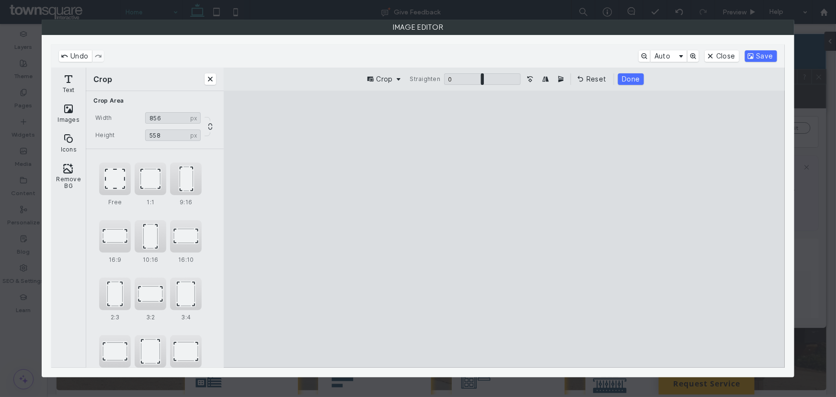
type input "***"
drag, startPoint x: 639, startPoint y: 357, endPoint x: 593, endPoint y: 300, distance: 73.6
click at [504, 229] on cesdk-canvas "Editor canvas" at bounding box center [504, 229] width 0 height 0
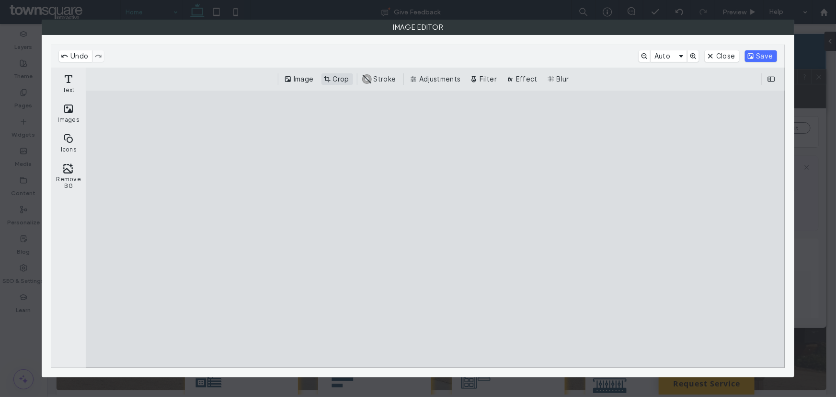
click at [329, 81] on button "Crop" at bounding box center [337, 78] width 32 height 11
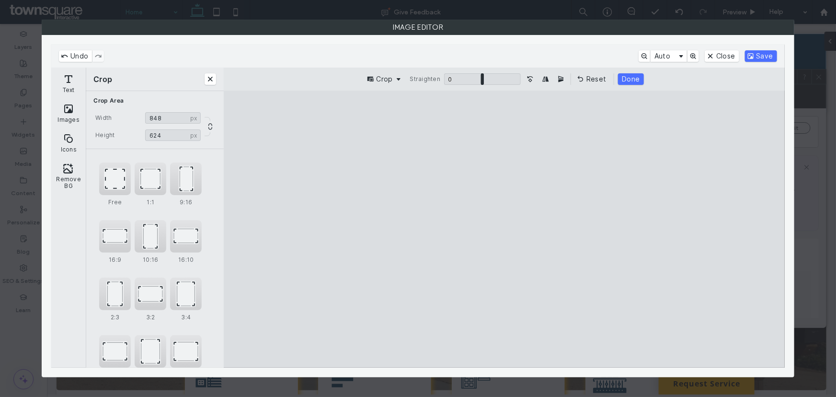
type input "***"
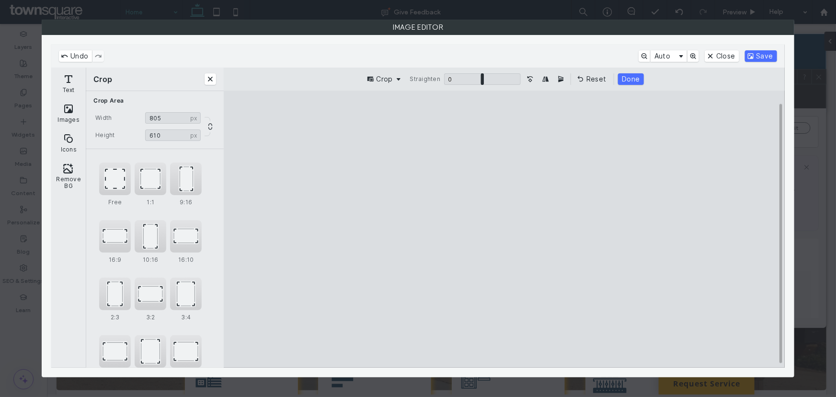
type input "***"
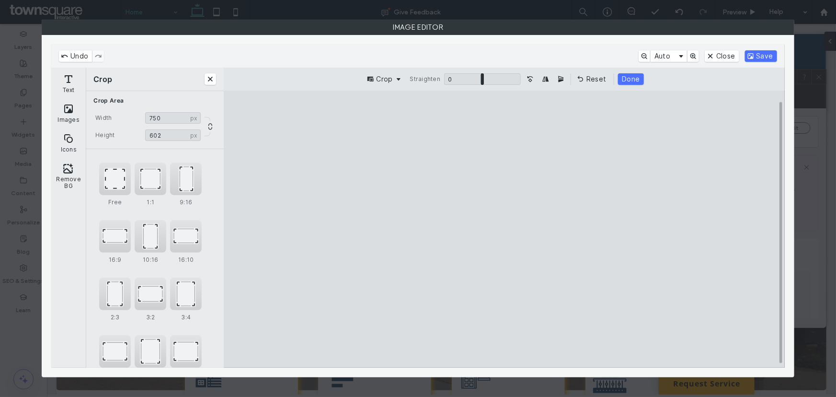
type input "***"
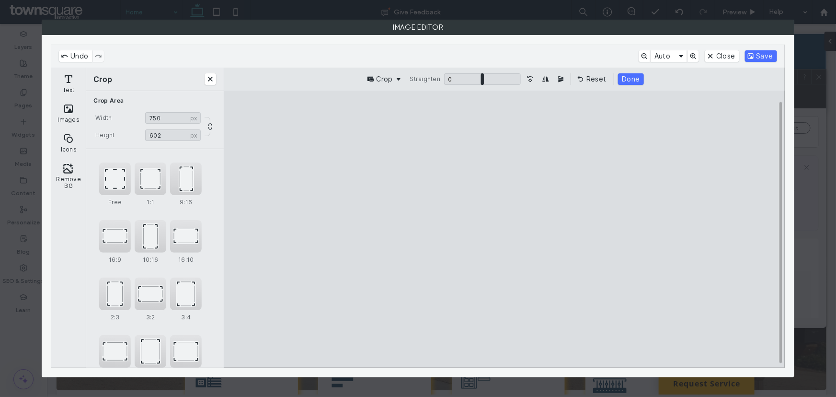
type input "***"
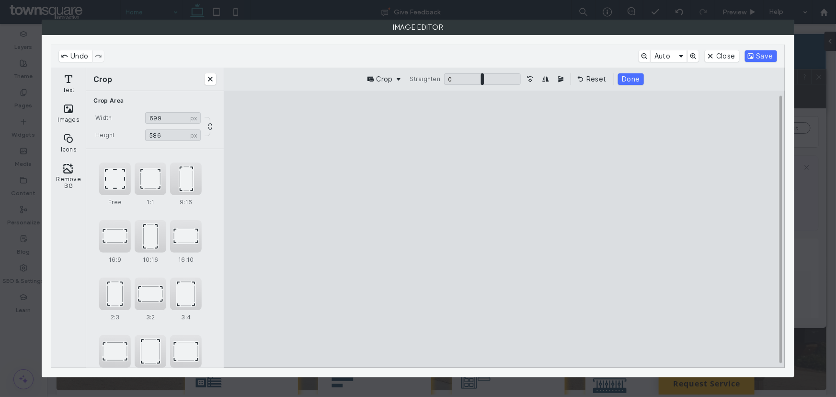
type input "***"
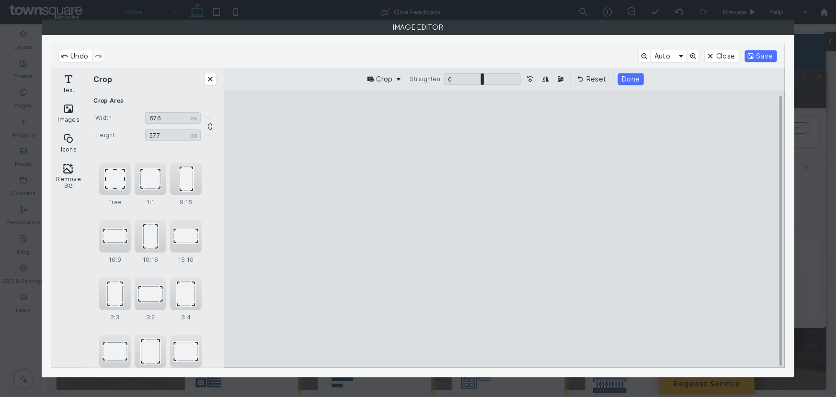
type input "***"
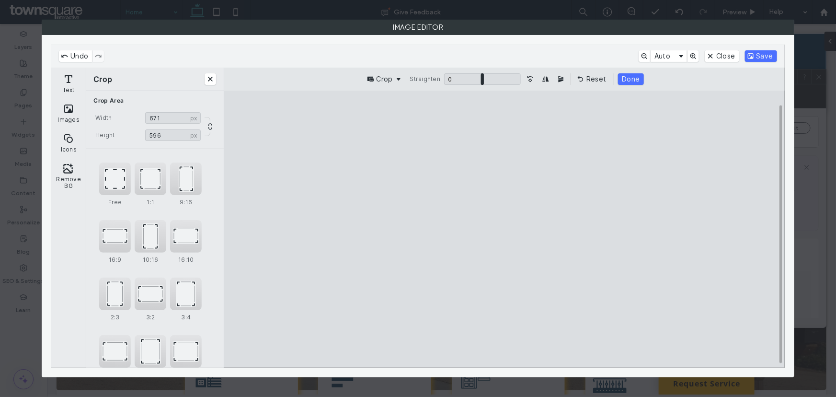
type input "***"
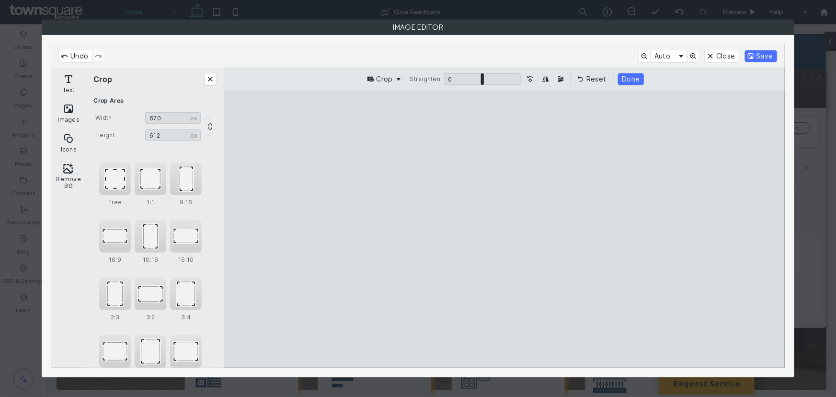
type input "***"
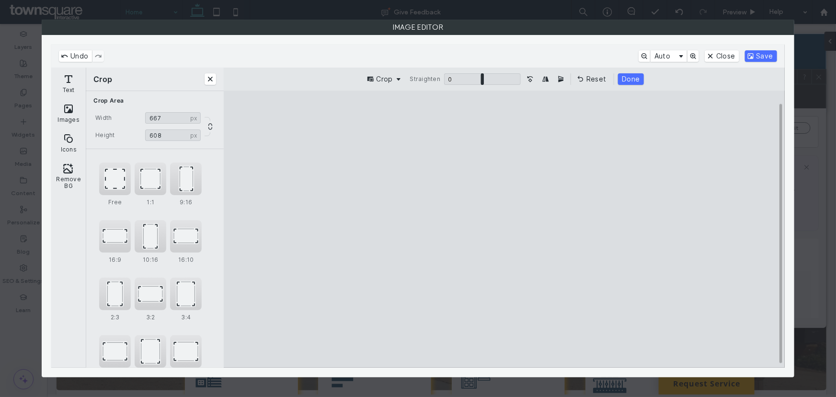
drag, startPoint x: 354, startPoint y: 119, endPoint x: 417, endPoint y: 125, distance: 64.0
click at [504, 229] on cesdk-canvas "Editor canvas" at bounding box center [504, 229] width 0 height 0
type input "***"
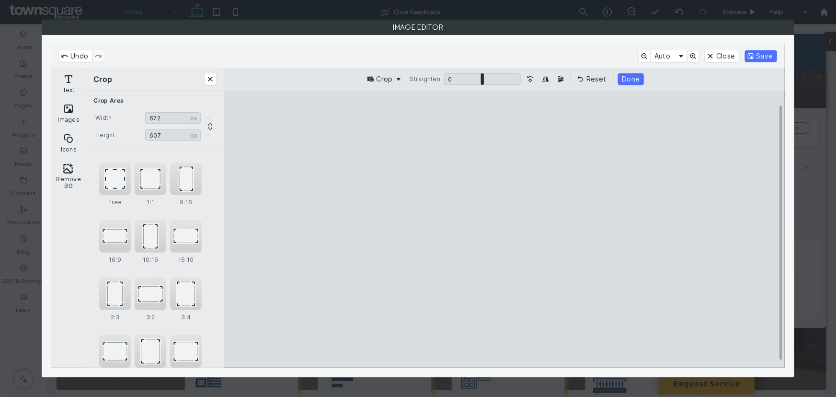
type input "***"
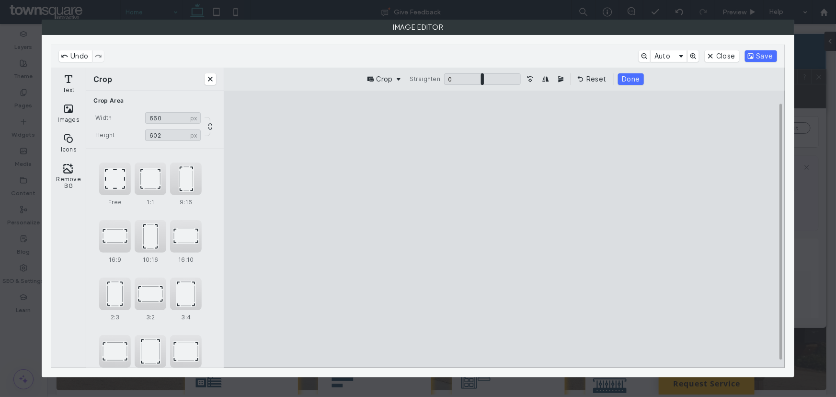
click at [504, 229] on cesdk-canvas "Editor canvas" at bounding box center [504, 229] width 0 height 0
click at [628, 81] on button "Done" at bounding box center [630, 78] width 25 height 11
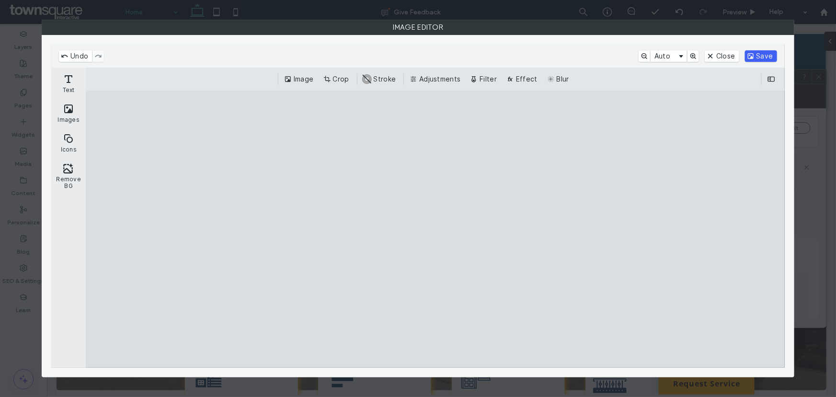
click at [757, 56] on button "Save" at bounding box center [761, 55] width 32 height 11
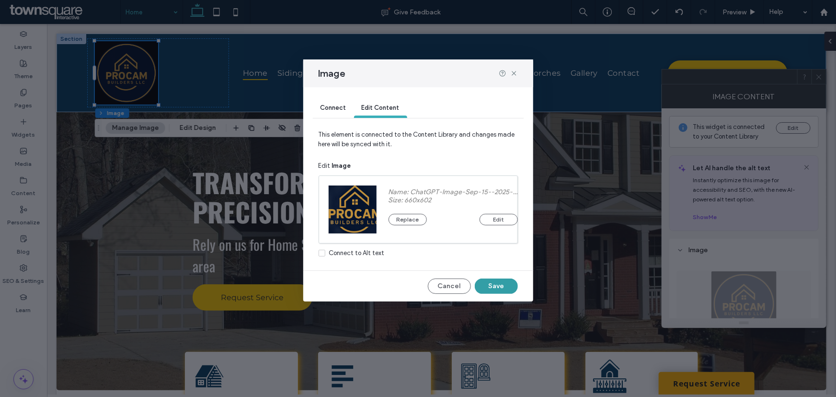
click at [500, 286] on button "Save" at bounding box center [496, 285] width 43 height 15
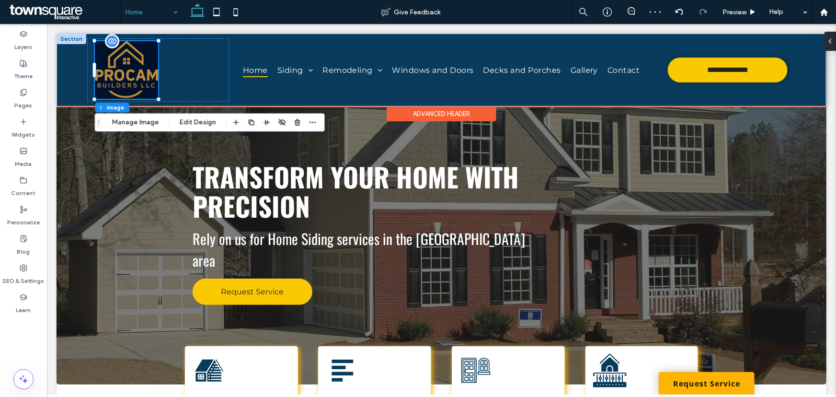
click at [118, 68] on img at bounding box center [125, 69] width 63 height 57
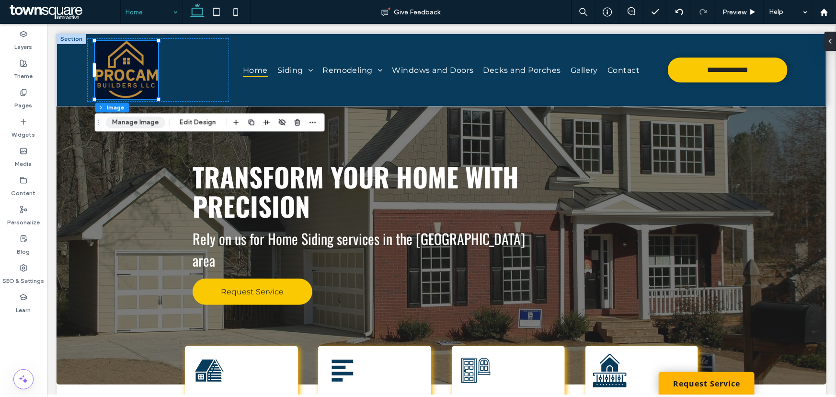
click at [141, 123] on button "Manage Image" at bounding box center [135, 121] width 59 height 11
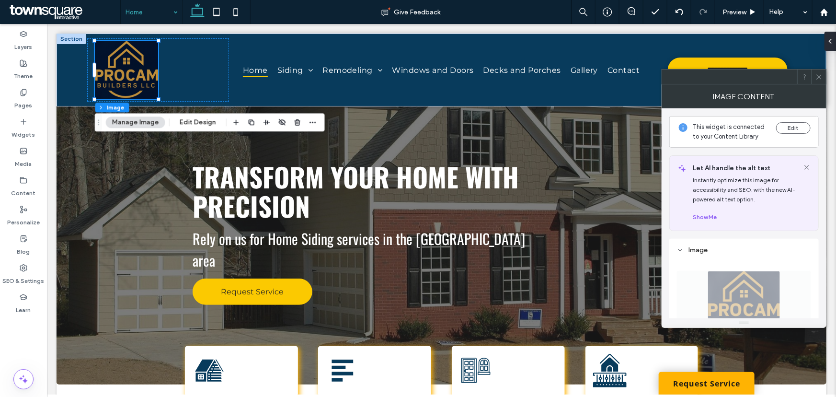
click at [774, 128] on div "This widget is connected to your Content Library Edit" at bounding box center [743, 132] width 149 height 32
click at [791, 128] on button "Edit" at bounding box center [793, 127] width 34 height 11
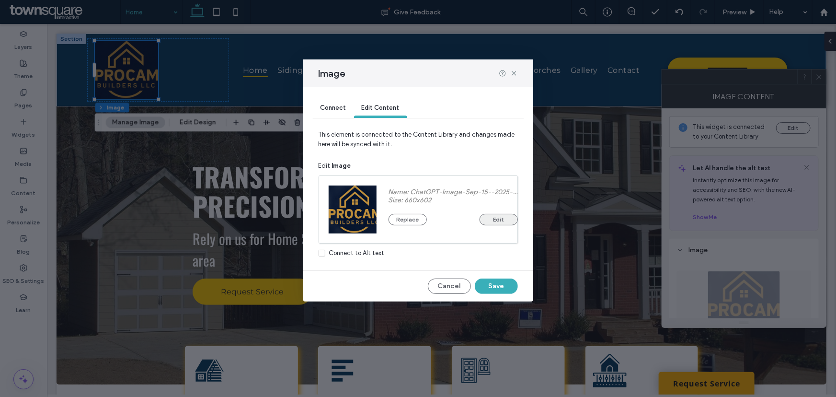
click at [486, 221] on button "Edit" at bounding box center [498, 219] width 38 height 11
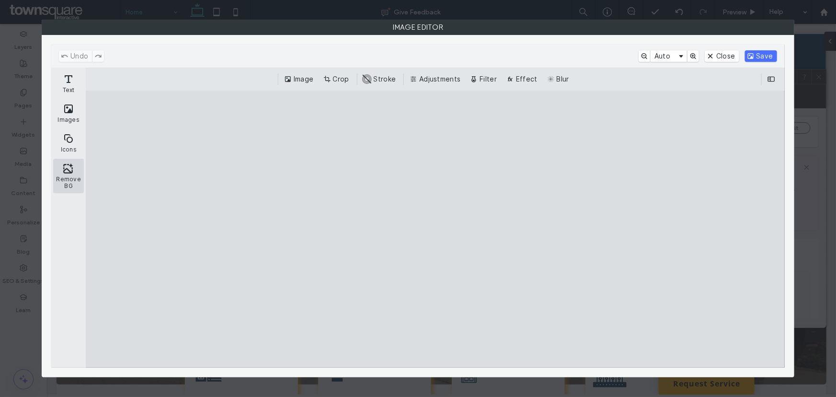
click at [74, 175] on button "Remove BG" at bounding box center [68, 176] width 31 height 34
click at [737, 58] on button "Close" at bounding box center [722, 55] width 34 height 11
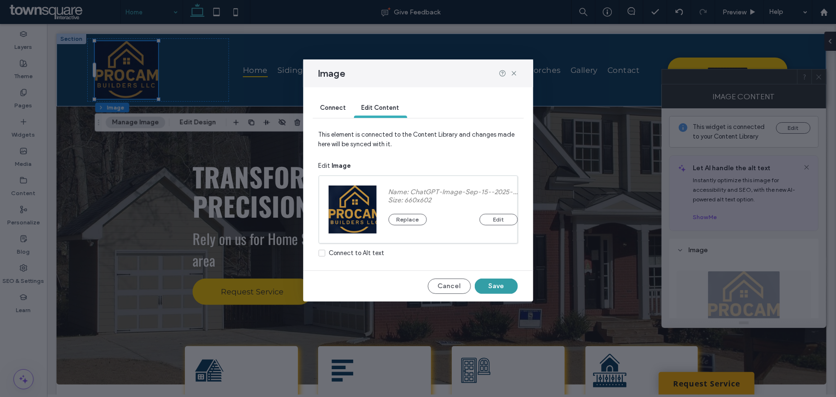
click at [502, 292] on button "Save" at bounding box center [496, 285] width 43 height 15
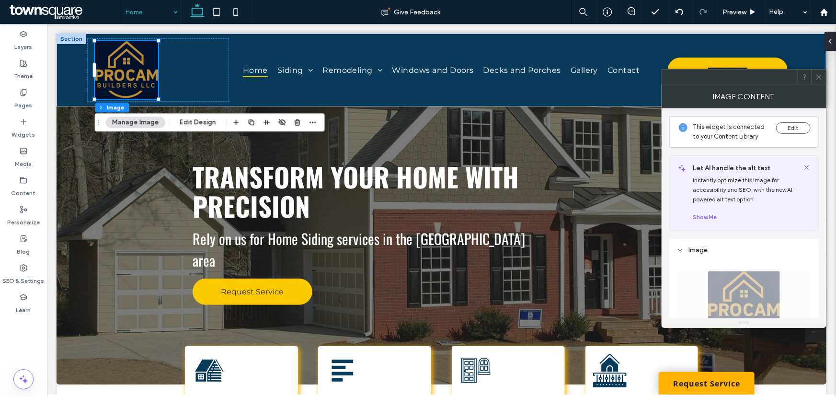
click at [823, 75] on div at bounding box center [818, 76] width 14 height 14
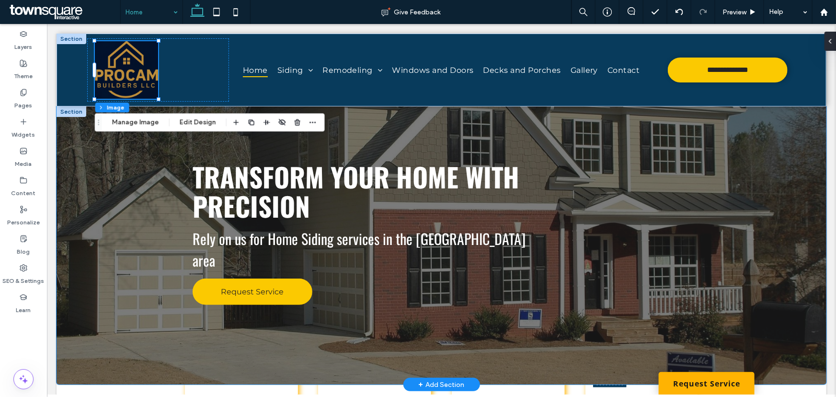
click at [89, 205] on div "Transform Your Home with Precision Rely on us for Home Siding services in the […" at bounding box center [441, 245] width 770 height 278
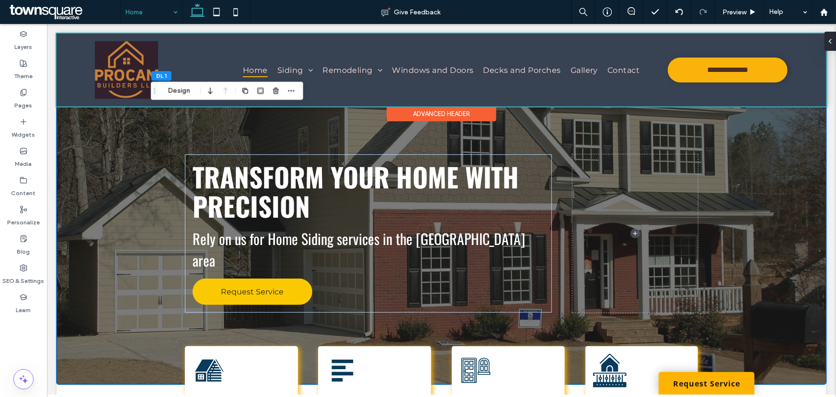
click at [116, 74] on div at bounding box center [441, 69] width 770 height 73
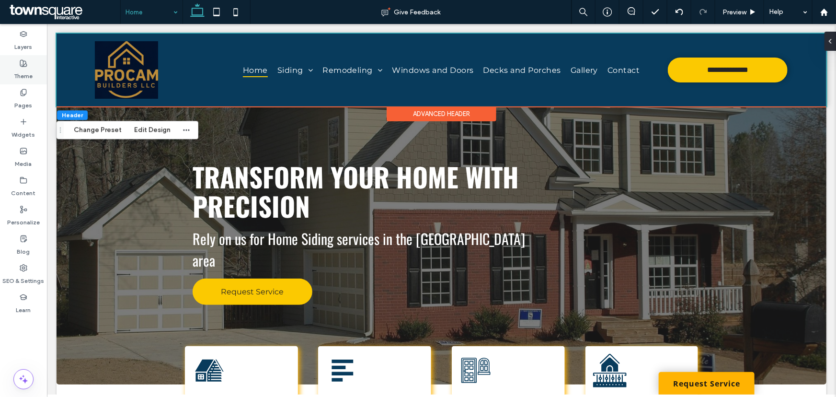
click at [25, 70] on label "Theme" at bounding box center [23, 73] width 19 height 13
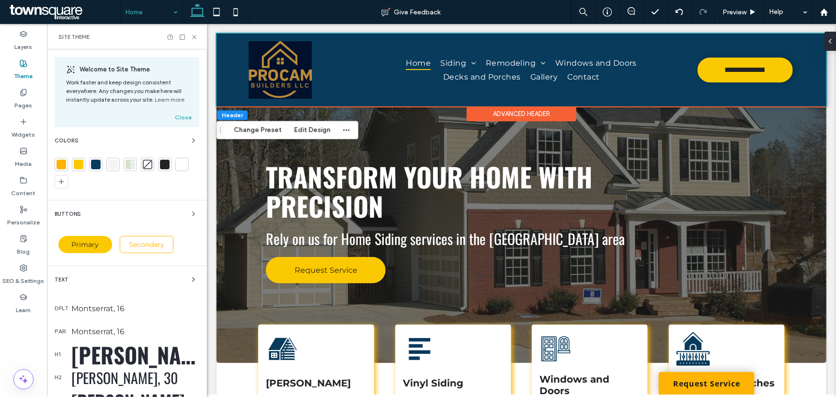
click at [167, 147] on div "Colors" at bounding box center [127, 163] width 145 height 57
click at [190, 139] on icon "button" at bounding box center [194, 141] width 8 height 8
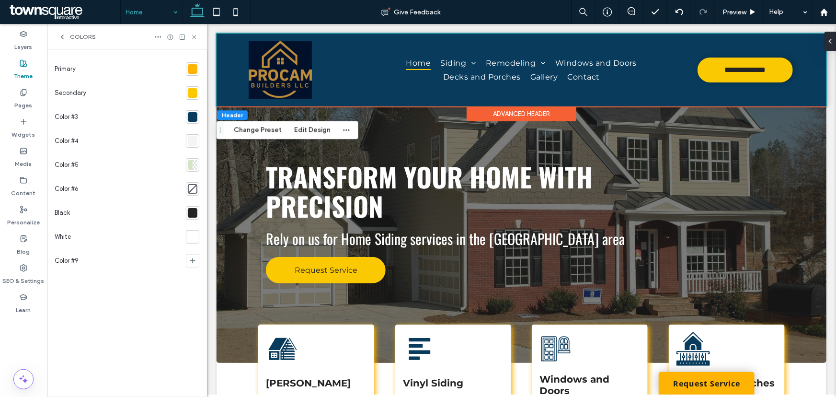
click at [171, 116] on div "Color #3" at bounding box center [118, 117] width 127 height 24
click at [194, 118] on div at bounding box center [193, 117] width 10 height 10
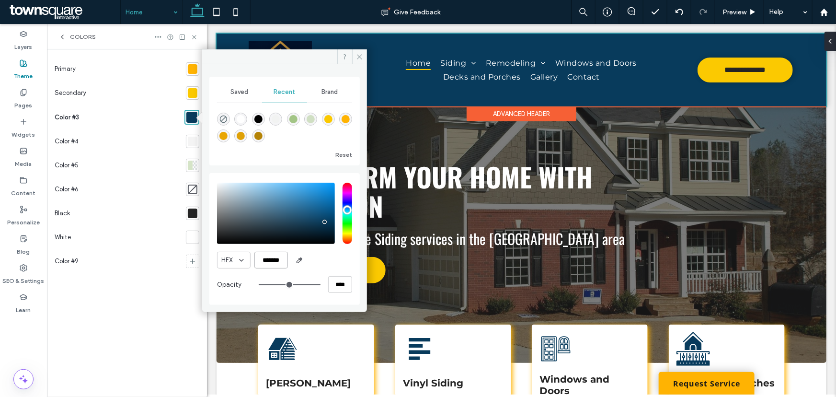
click at [268, 259] on input "*******" at bounding box center [271, 259] width 34 height 17
paste input "*"
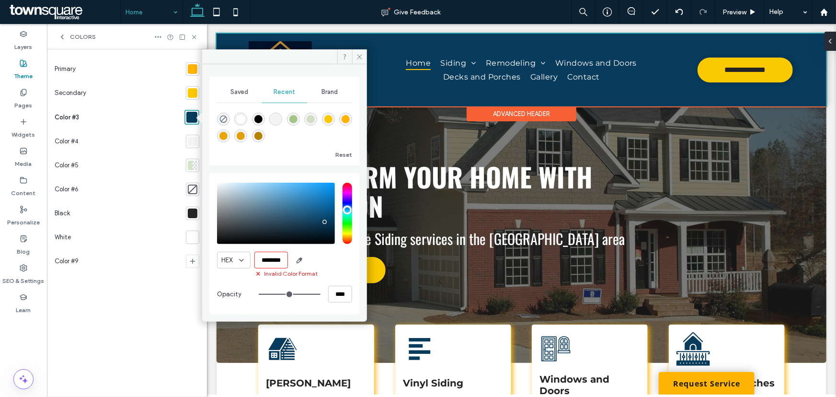
scroll to position [0, 1]
click at [265, 256] on input "********" at bounding box center [271, 259] width 34 height 17
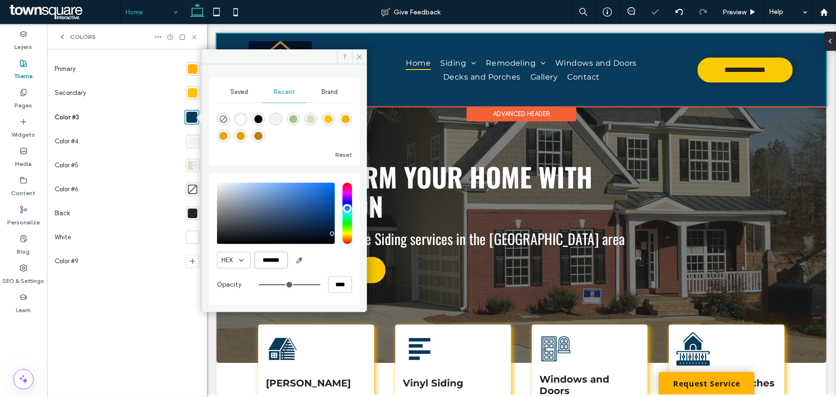
scroll to position [0, 0]
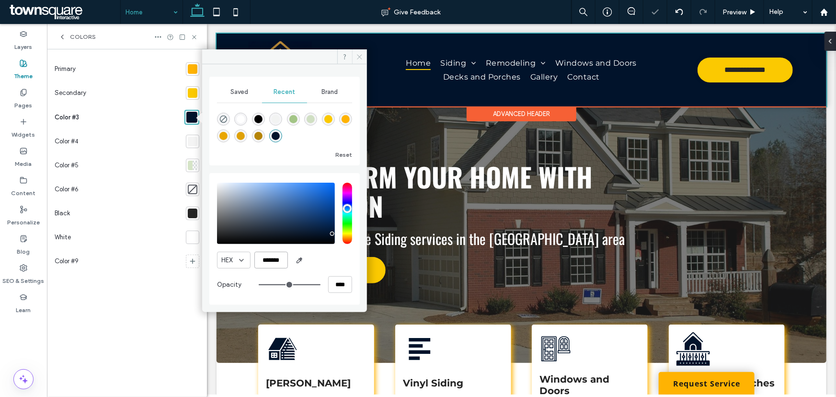
type input "*******"
click at [357, 60] on span at bounding box center [359, 56] width 15 height 14
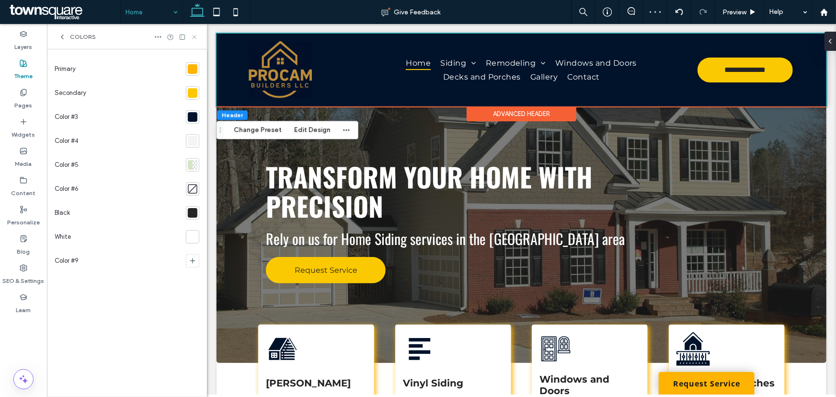
click at [196, 34] on icon at bounding box center [194, 37] width 7 height 7
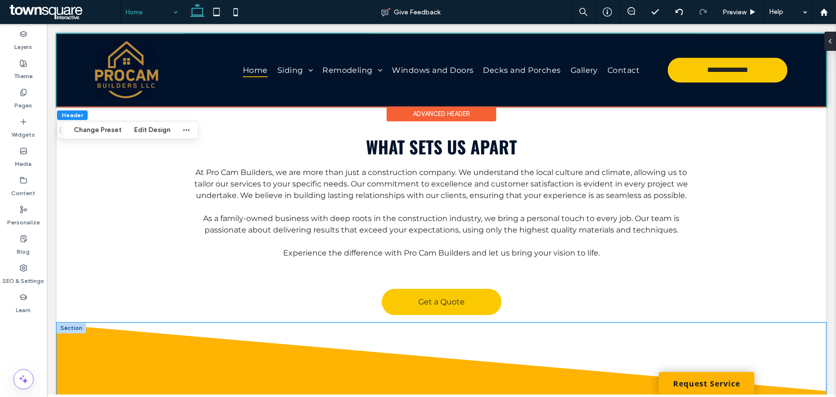
click at [128, 324] on icon at bounding box center [441, 362] width 770 height 77
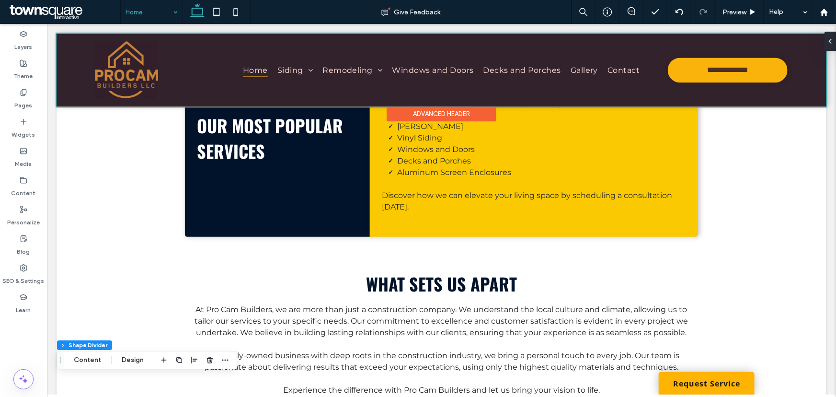
scroll to position [992, 0]
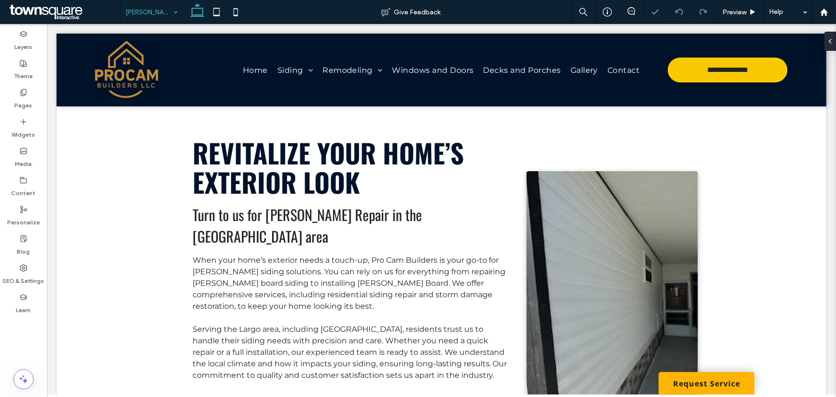
scroll to position [130, 0]
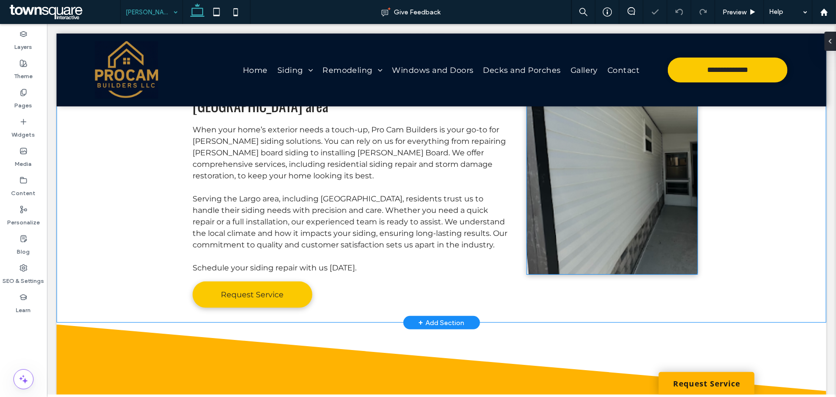
click at [560, 171] on img at bounding box center [611, 157] width 171 height 234
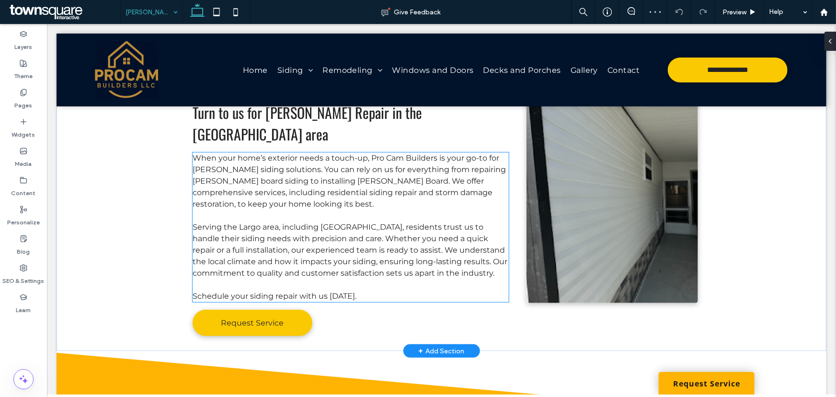
scroll to position [87, 0]
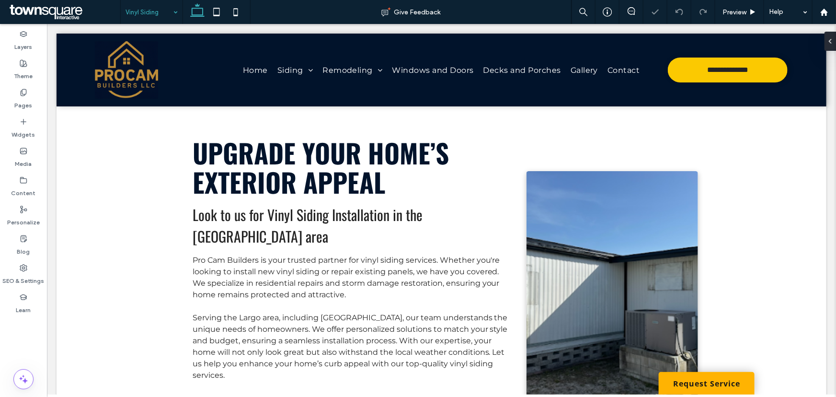
click at [155, 15] on input at bounding box center [149, 12] width 47 height 24
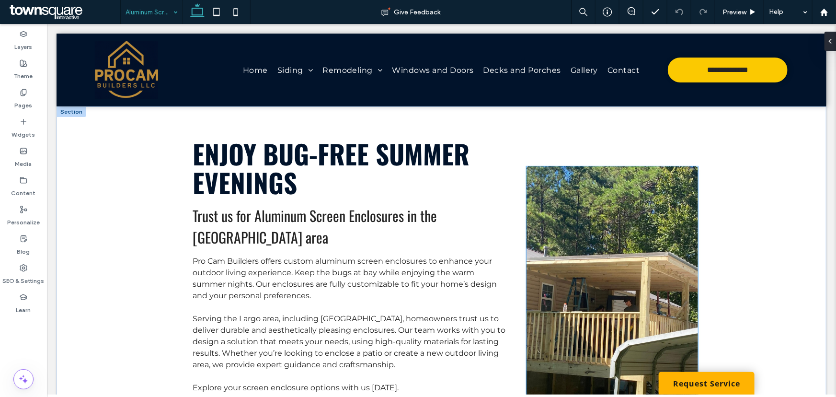
click at [614, 276] on img at bounding box center [611, 283] width 171 height 234
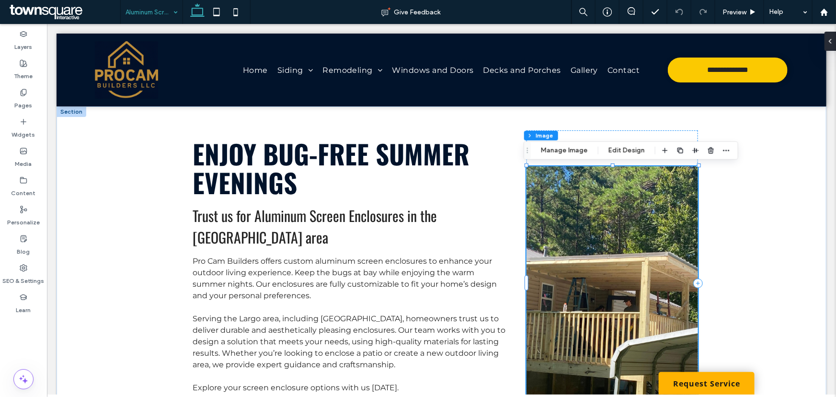
type input "*"
click at [556, 156] on button "Manage Image" at bounding box center [564, 150] width 59 height 11
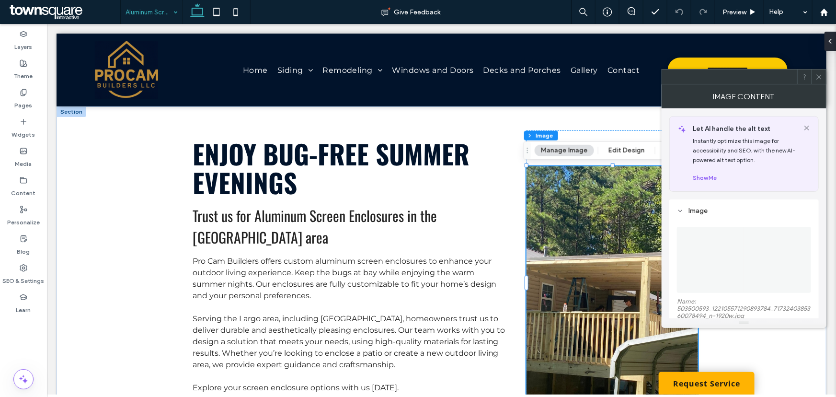
scroll to position [43, 0]
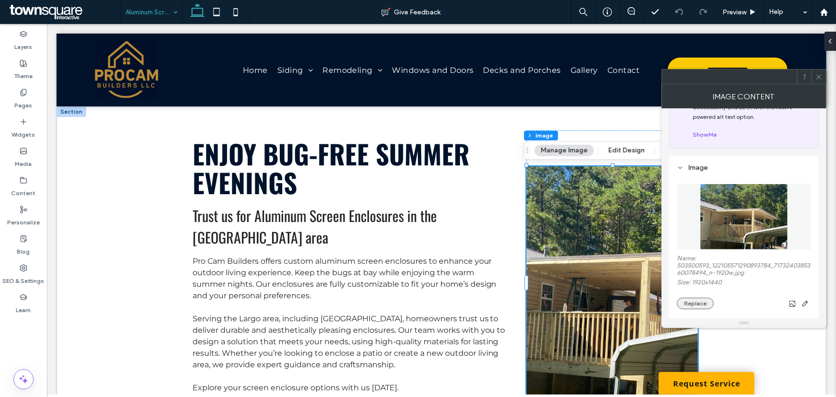
click at [701, 306] on button "Replace" at bounding box center [695, 302] width 37 height 11
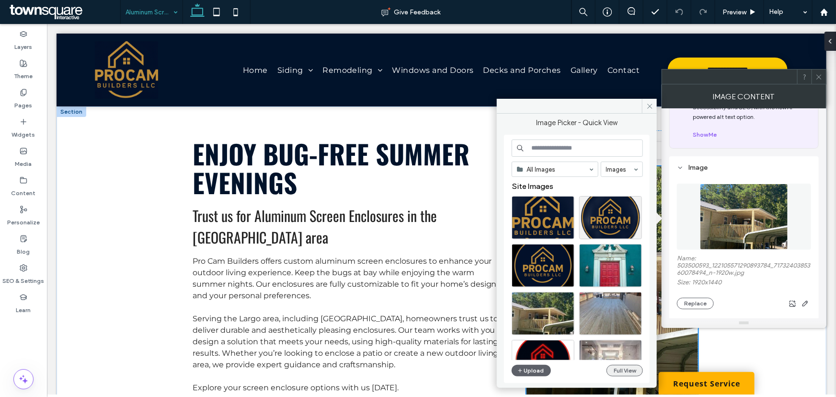
click at [610, 369] on button "Full View" at bounding box center [624, 370] width 36 height 11
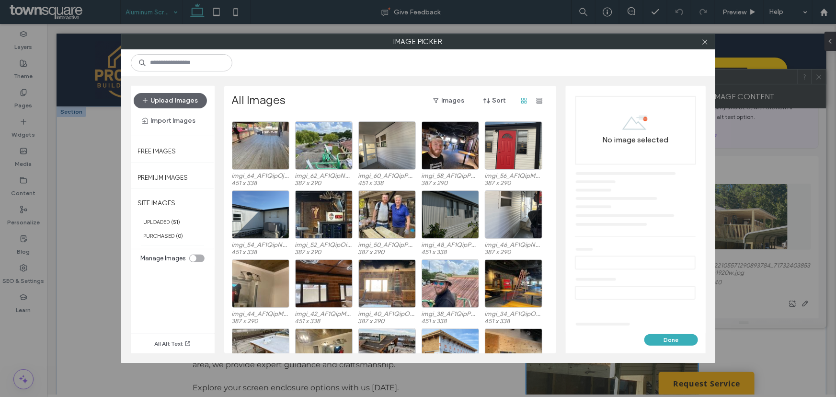
scroll to position [316, 0]
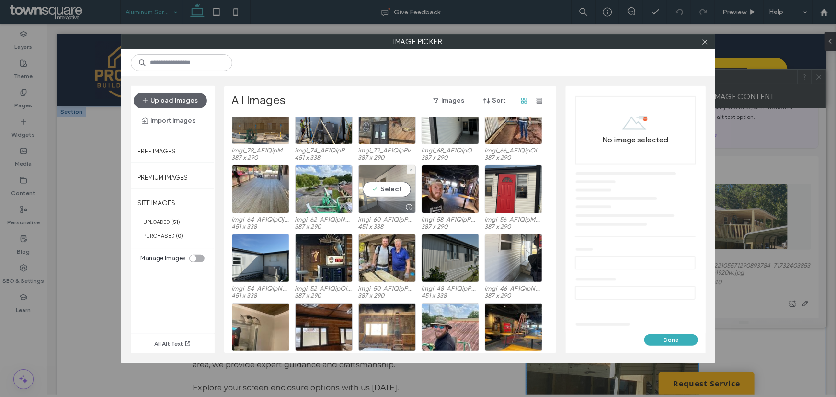
click at [386, 188] on div "Select" at bounding box center [386, 189] width 57 height 48
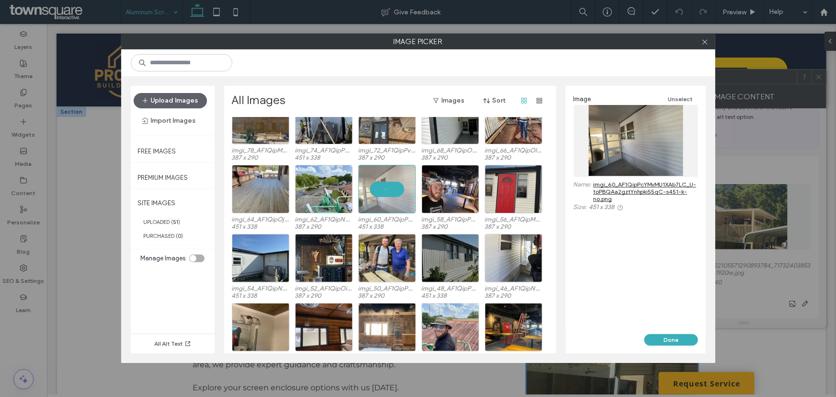
click at [629, 187] on link "imgi_60_AF1QipPcYMvMU1XAb7LC_U-toPBQAa2gztYnhpki55qC-s451-k-no.png" at bounding box center [645, 192] width 104 height 22
click at [671, 341] on button "Done" at bounding box center [671, 339] width 54 height 11
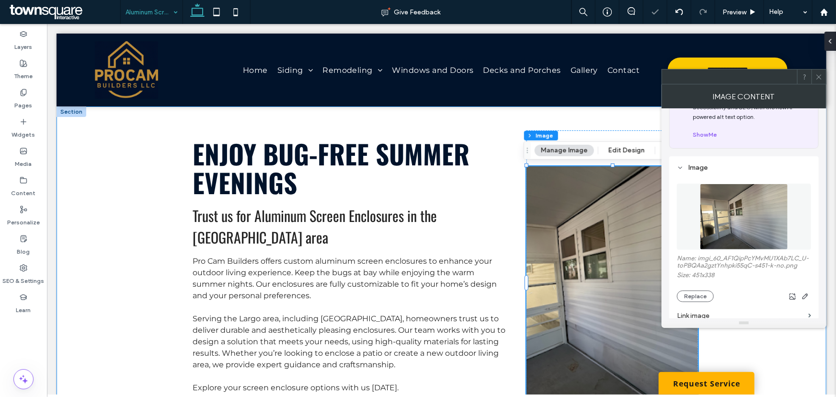
click at [146, 293] on div "Enjoy Bug-Free Summer Evenings Trust us for Aluminum Screen Enclosures in the […" at bounding box center [441, 274] width 770 height 336
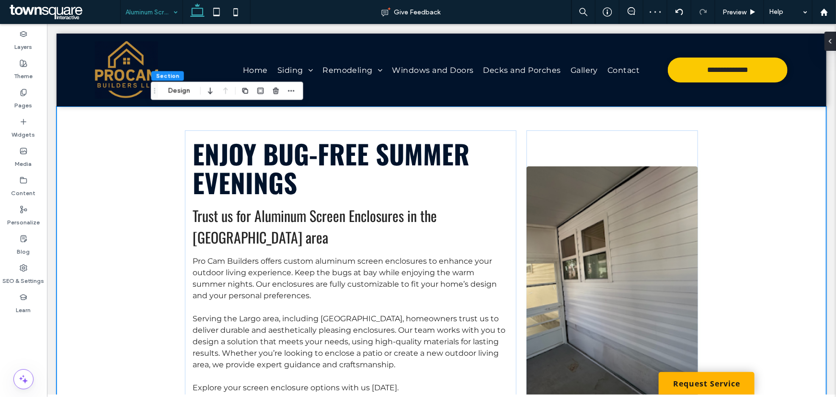
click at [723, 224] on div "Enjoy Bug-Free Summer Evenings Trust us for Aluminum Screen Enclosures in the […" at bounding box center [441, 274] width 575 height 336
click at [180, 91] on button "Design" at bounding box center [179, 90] width 34 height 11
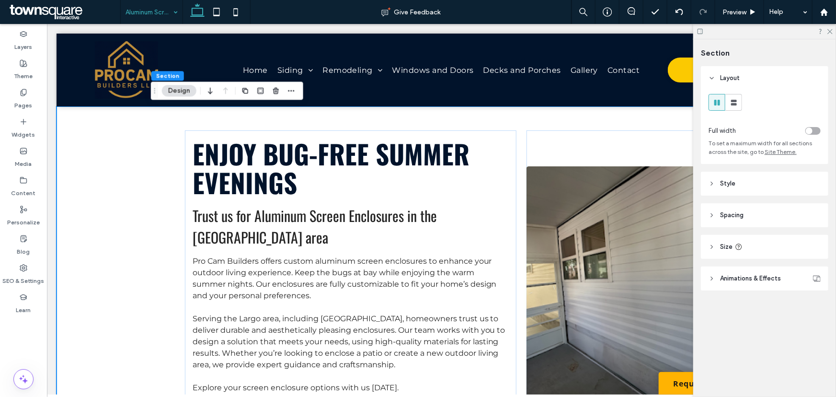
click at [811, 130] on div "toggle" at bounding box center [809, 130] width 7 height 7
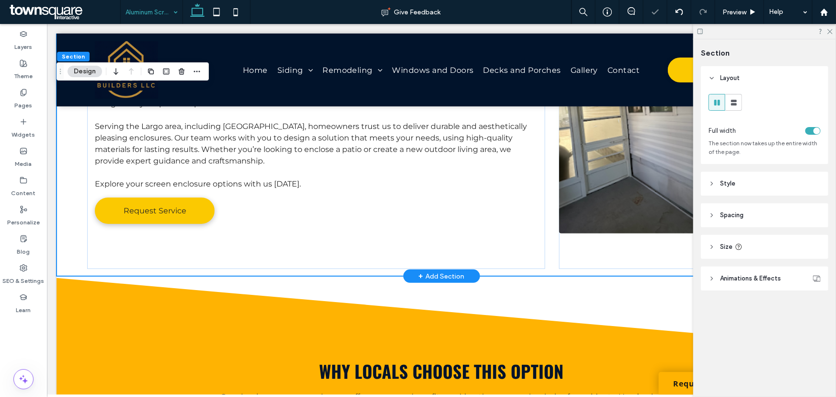
scroll to position [174, 0]
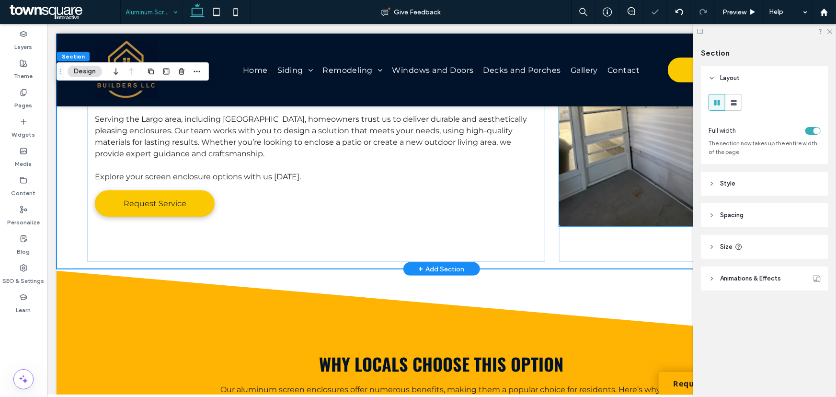
click at [622, 166] on img at bounding box center [677, 109] width 236 height 234
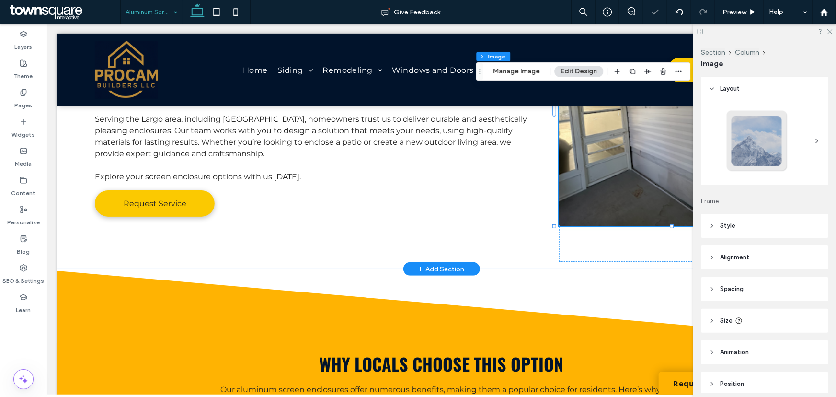
type input "*"
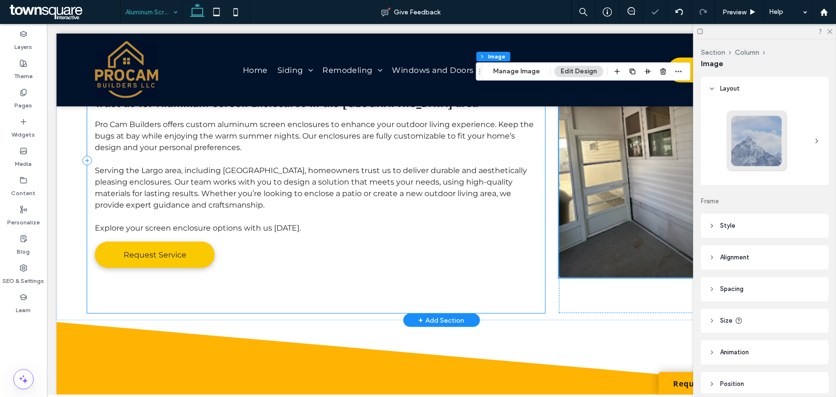
scroll to position [43, 0]
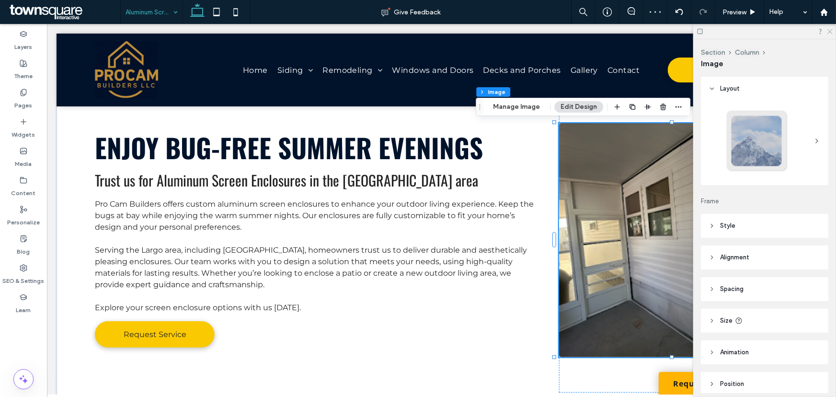
drag, startPoint x: 829, startPoint y: 34, endPoint x: 673, endPoint y: 157, distance: 198.8
click at [829, 34] on icon at bounding box center [829, 31] width 6 height 6
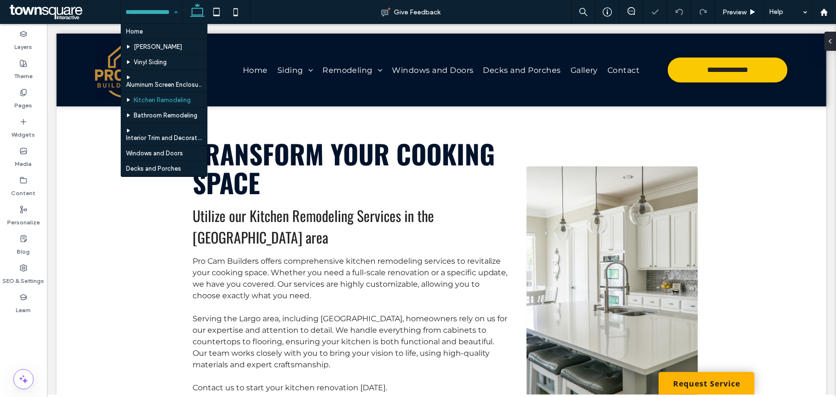
click at [161, 14] on input at bounding box center [149, 12] width 47 height 24
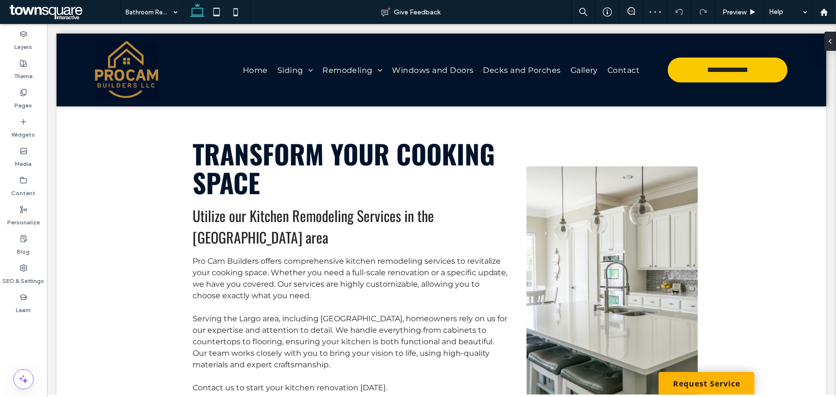
click at [170, 15] on div "Bathroom Remodeling Give Feedback Preview Help Design Panel Site Comments Team …" at bounding box center [418, 198] width 836 height 397
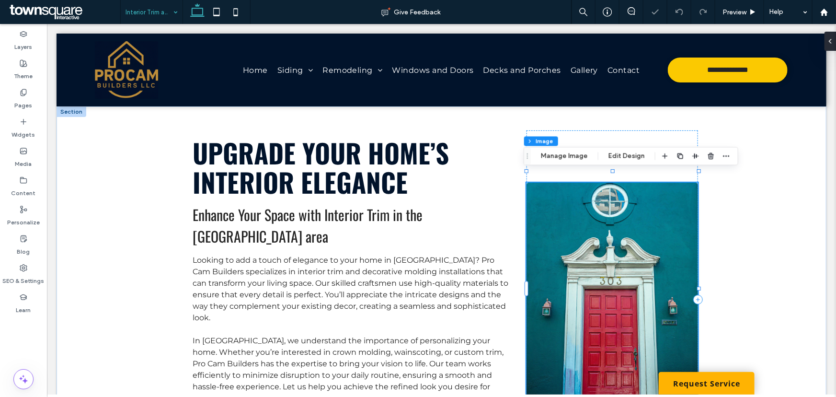
type input "*"
click at [563, 157] on button "Manage Image" at bounding box center [564, 155] width 59 height 11
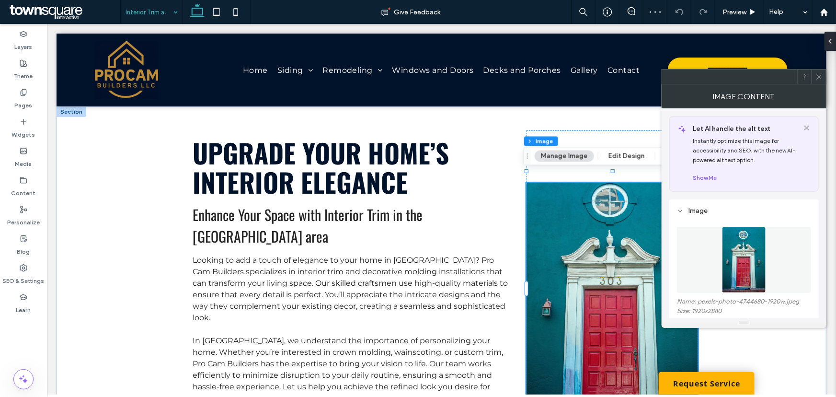
scroll to position [87, 0]
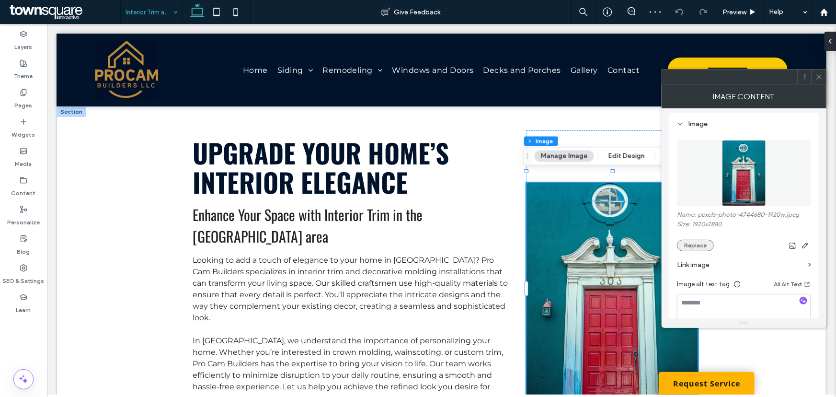
click at [695, 249] on button "Replace" at bounding box center [695, 245] width 37 height 11
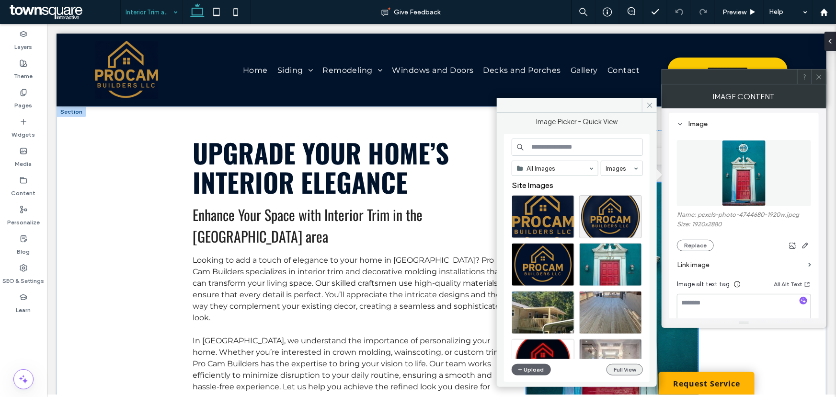
click at [628, 370] on button "Full View" at bounding box center [624, 369] width 36 height 11
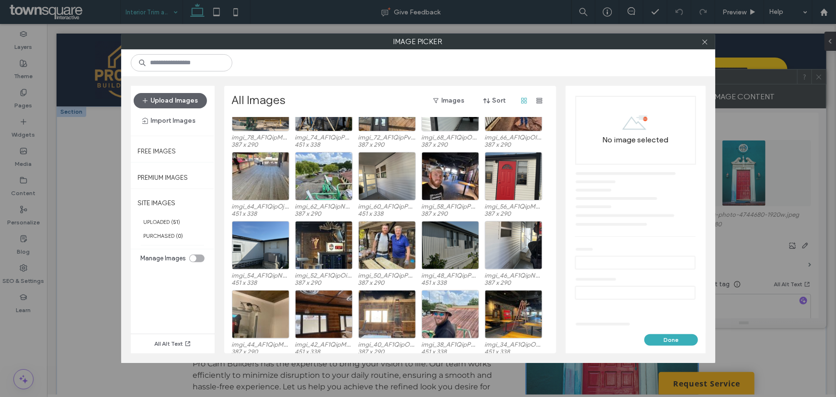
scroll to position [357, 0]
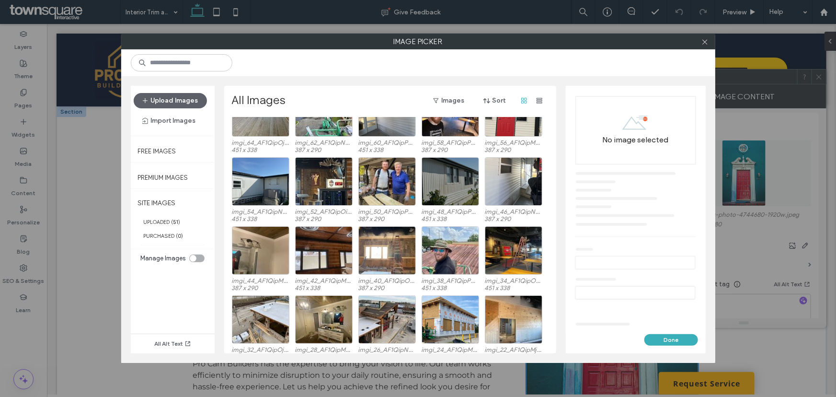
scroll to position [403, 0]
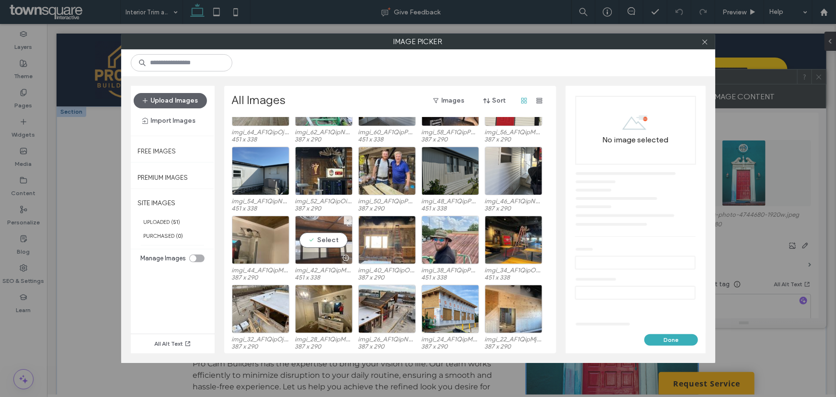
click at [327, 239] on div "Select" at bounding box center [323, 240] width 57 height 48
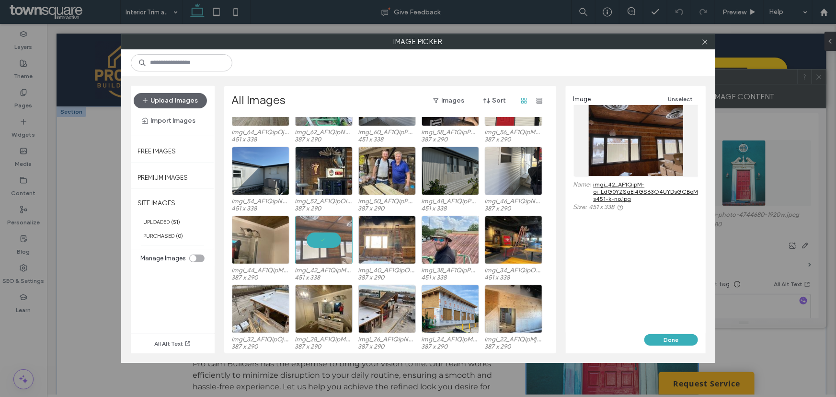
click at [671, 346] on div "Done" at bounding box center [636, 343] width 140 height 19
click at [668, 344] on button "Done" at bounding box center [671, 339] width 54 height 11
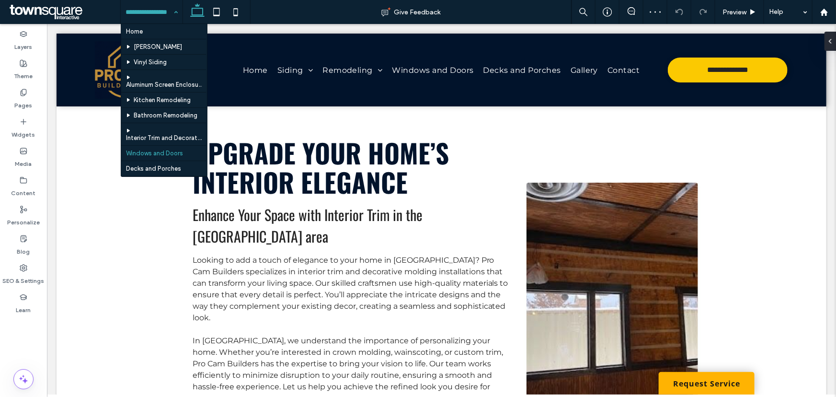
click at [165, 11] on input at bounding box center [149, 12] width 47 height 24
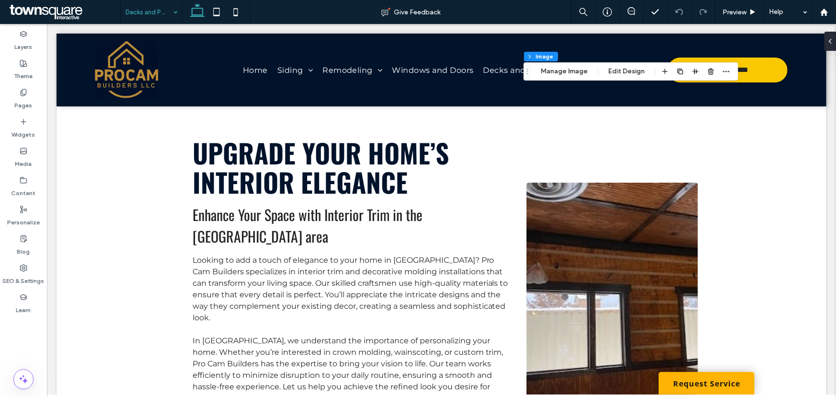
type input "*"
click at [551, 68] on button "Manage Image" at bounding box center [564, 71] width 59 height 11
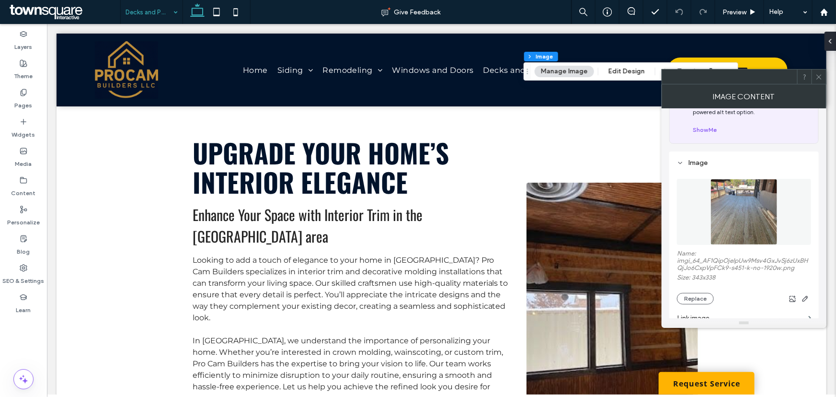
scroll to position [130, 0]
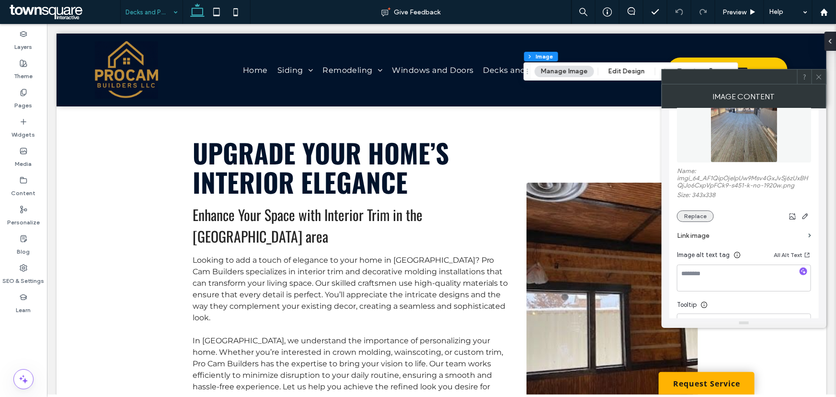
click at [698, 216] on button "Replace" at bounding box center [695, 215] width 37 height 11
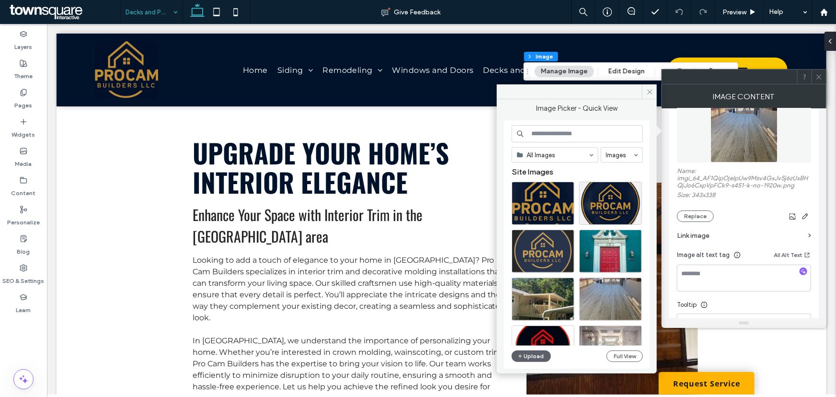
scroll to position [0, 0]
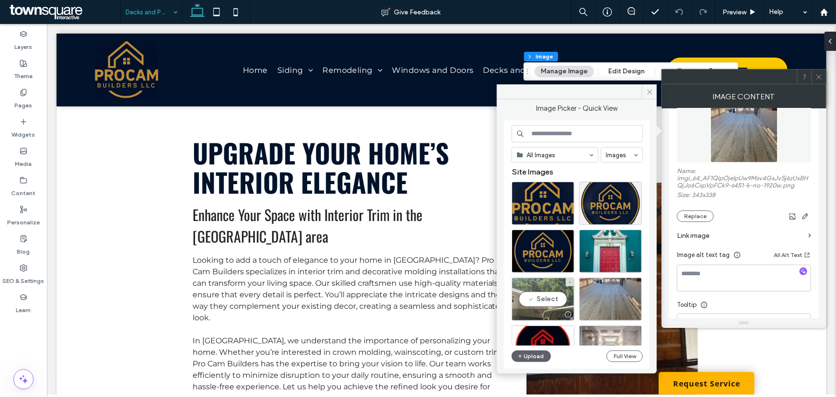
click at [536, 303] on div "Select" at bounding box center [543, 298] width 63 height 43
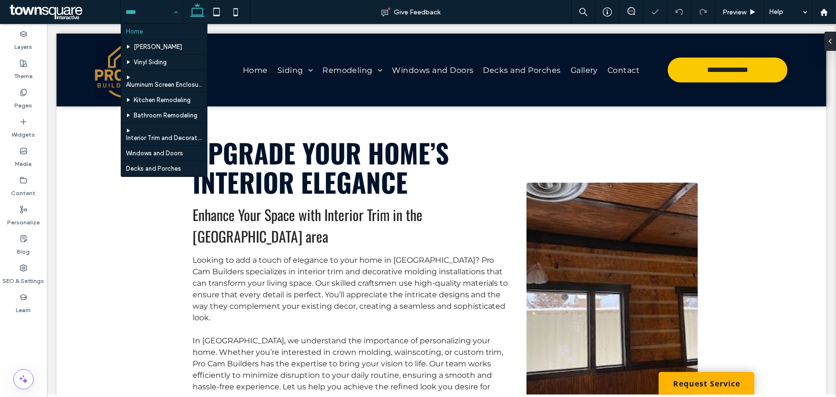
click at [140, 14] on input at bounding box center [149, 12] width 47 height 24
